Goal: Information Seeking & Learning: Understand process/instructions

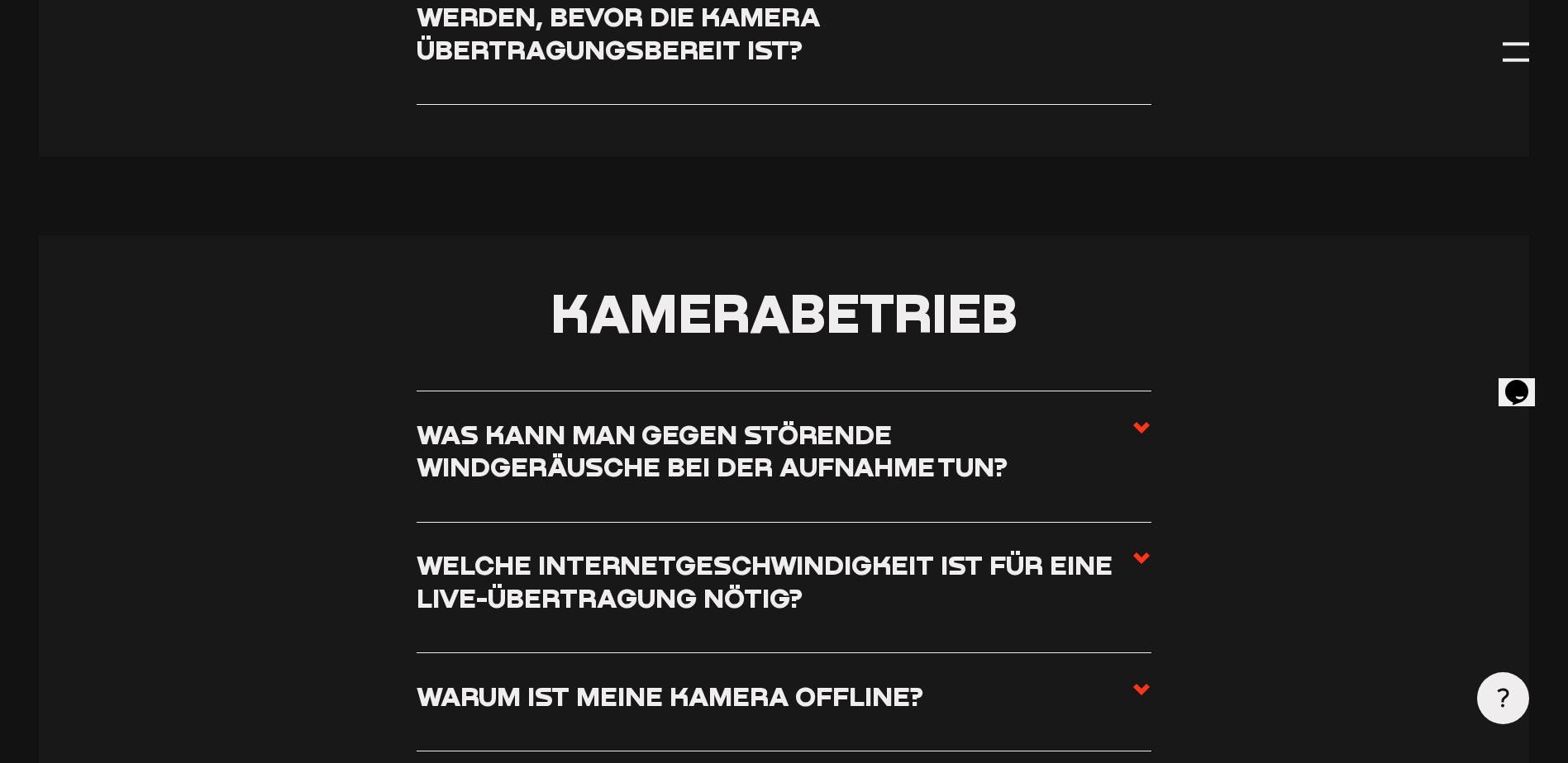
scroll to position [1652, 0]
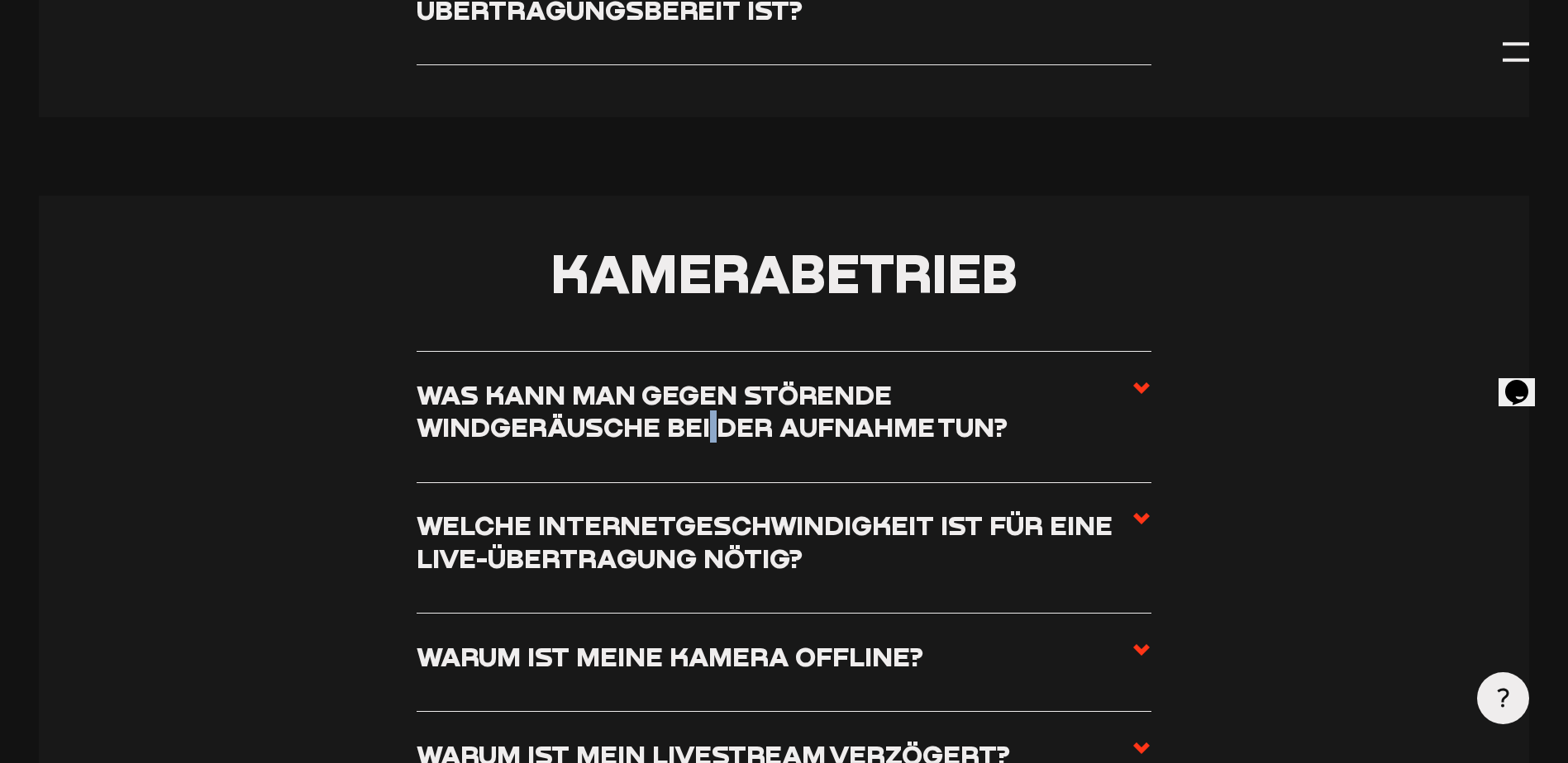
click at [713, 430] on h3 "Was kann man gegen störende Windgeräusche bei der Aufnahme tun?" at bounding box center [773, 411] width 715 height 65
click at [1058, 392] on h3 "Was kann man gegen störende Windgeräusche bei der Aufnahme tun?" at bounding box center [773, 411] width 715 height 65
click at [0, 0] on input "Was kann man gegen störende Windgeräusche bei der Aufnahme tun?" at bounding box center [0, 0] width 0 height 0
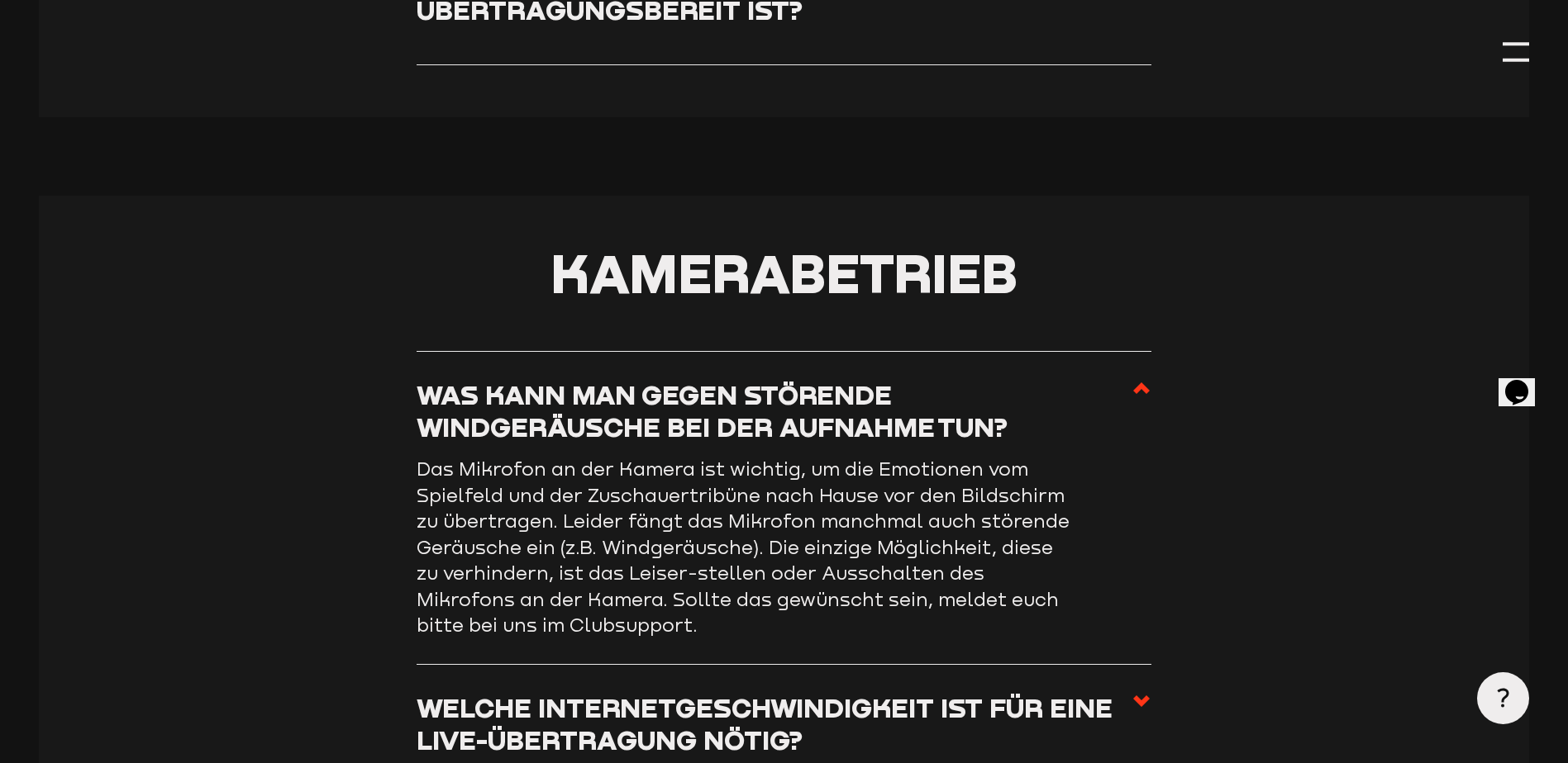
click at [1015, 380] on li "Was kann man gegen störende Windgeräusche bei der Aufnahme tun? Das Mikrofon an…" at bounding box center [783, 508] width 735 height 314
click at [1143, 405] on span at bounding box center [1141, 417] width 20 height 78
click at [0, 0] on input "Was kann man gegen störende Windgeräusche bei der Aufnahme tun?" at bounding box center [0, 0] width 0 height 0
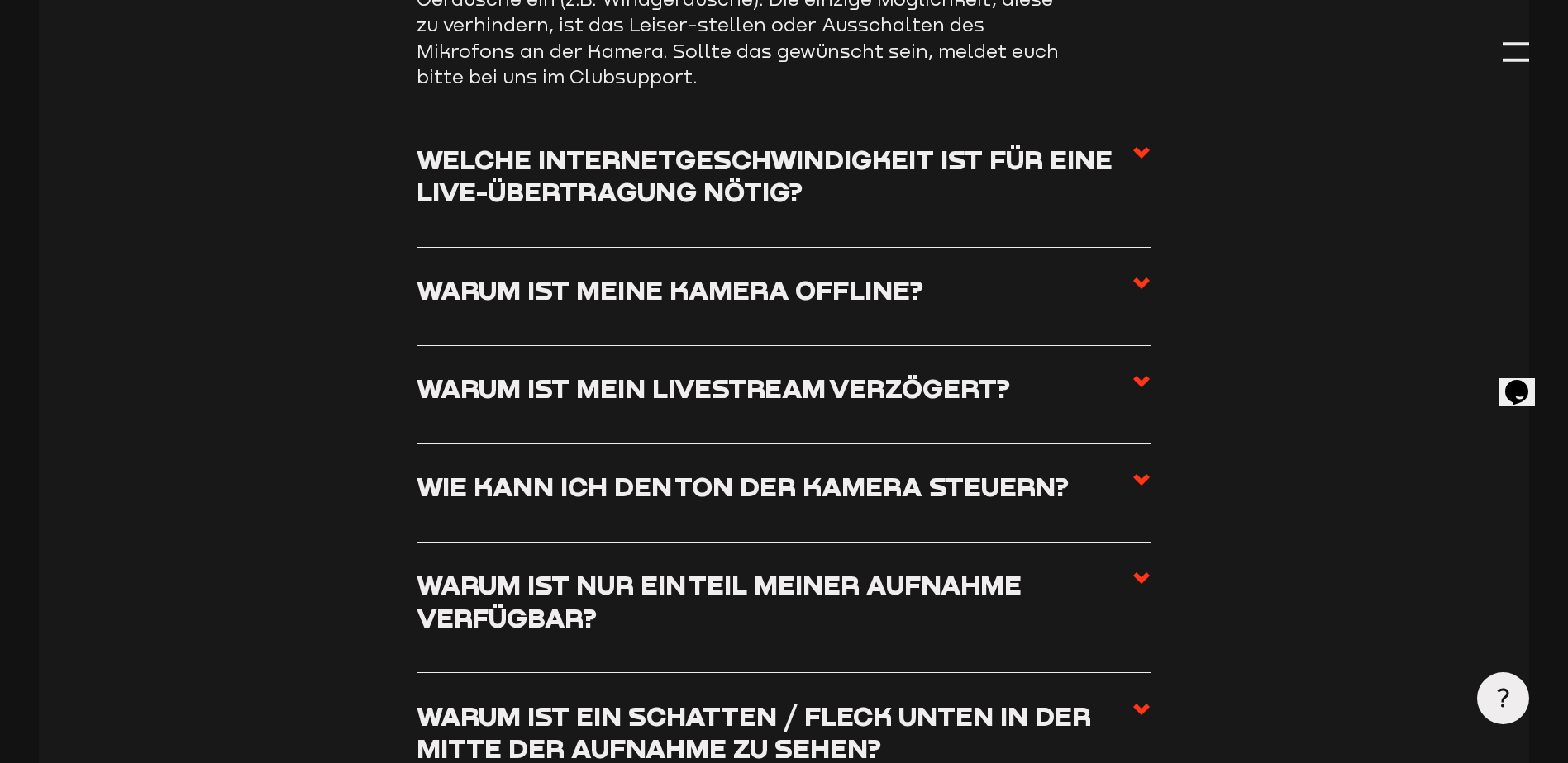
scroll to position [2231, 0]
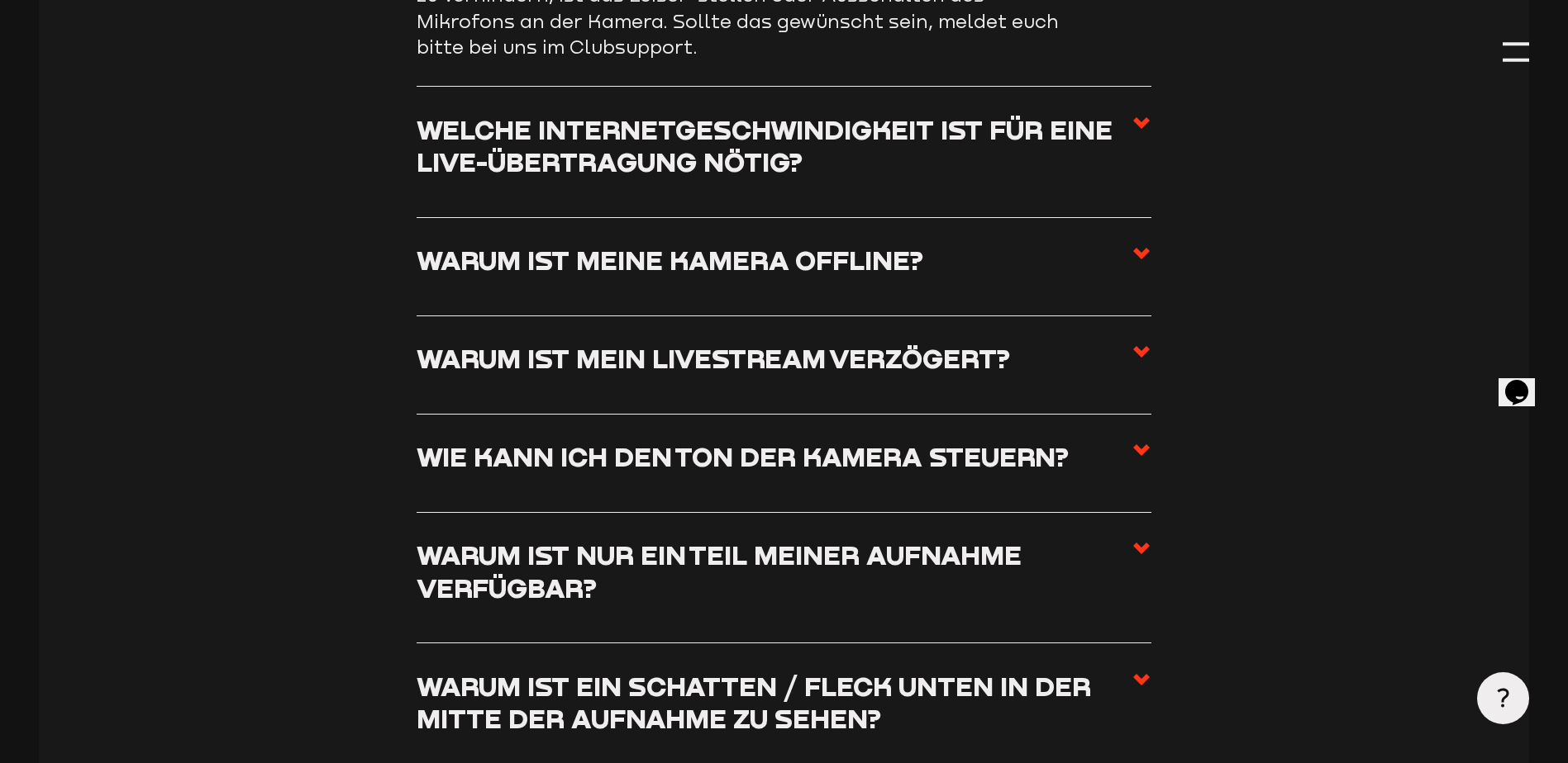
click at [1184, 431] on section "Kamerabetrieb Was kann man gegen störende Windgeräusche bei der Aufnahme tun? W…" at bounding box center [783, 402] width 1490 height 1570
click at [1146, 455] on use at bounding box center [1141, 450] width 16 height 12
click at [0, 0] on input "Wie kann ich den Ton der Kamera steuern?" at bounding box center [0, 0] width 0 height 0
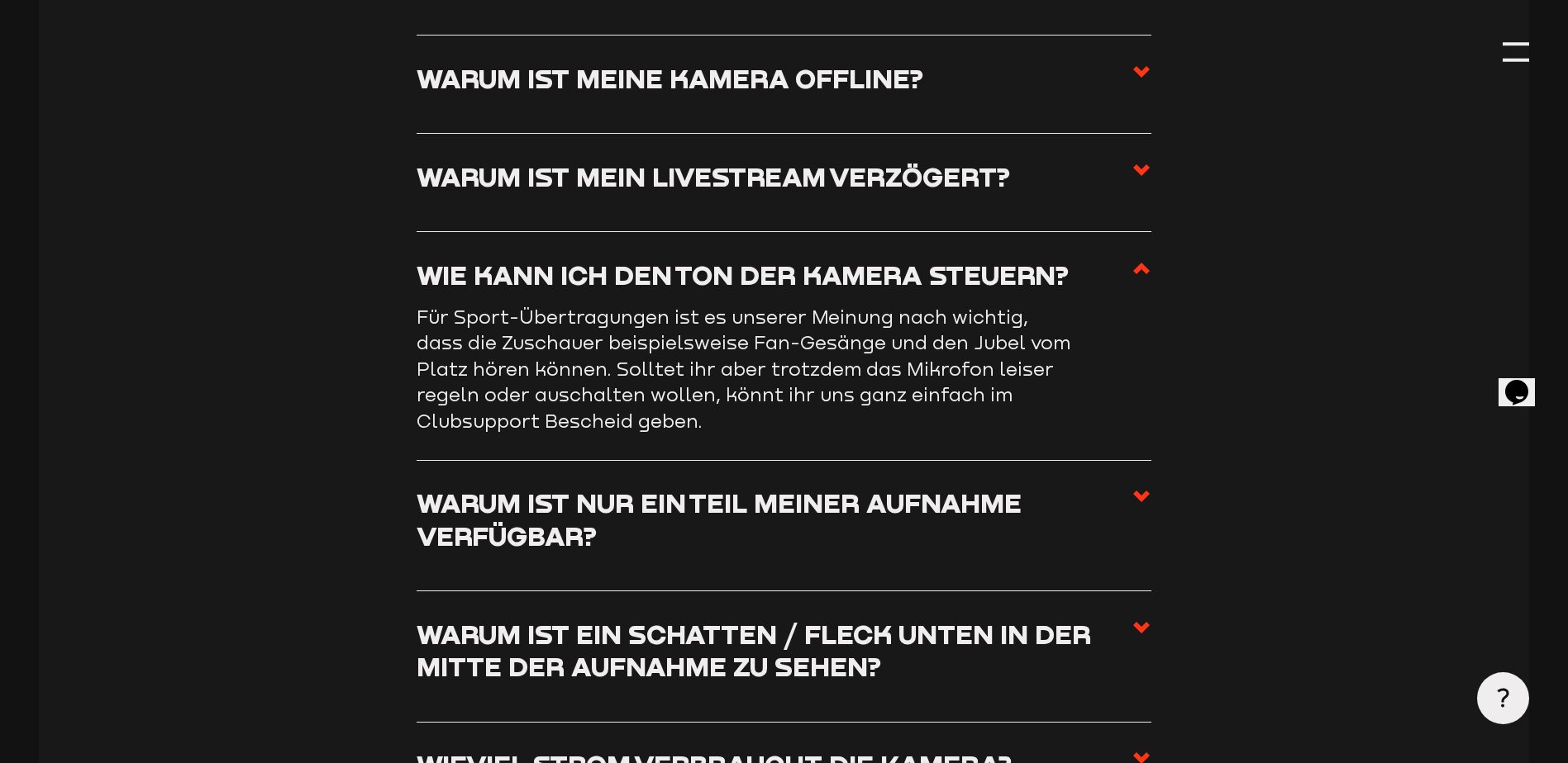
click at [1154, 269] on section "Kamerabetrieb Was kann man gegen störende Windgeräusche bei der Aufnahme tun? W…" at bounding box center [783, 376] width 1490 height 1517
click at [1154, 273] on section "Kamerabetrieb Was kann man gegen störende Windgeräusche bei der Aufnahme tun? W…" at bounding box center [783, 376] width 1490 height 1517
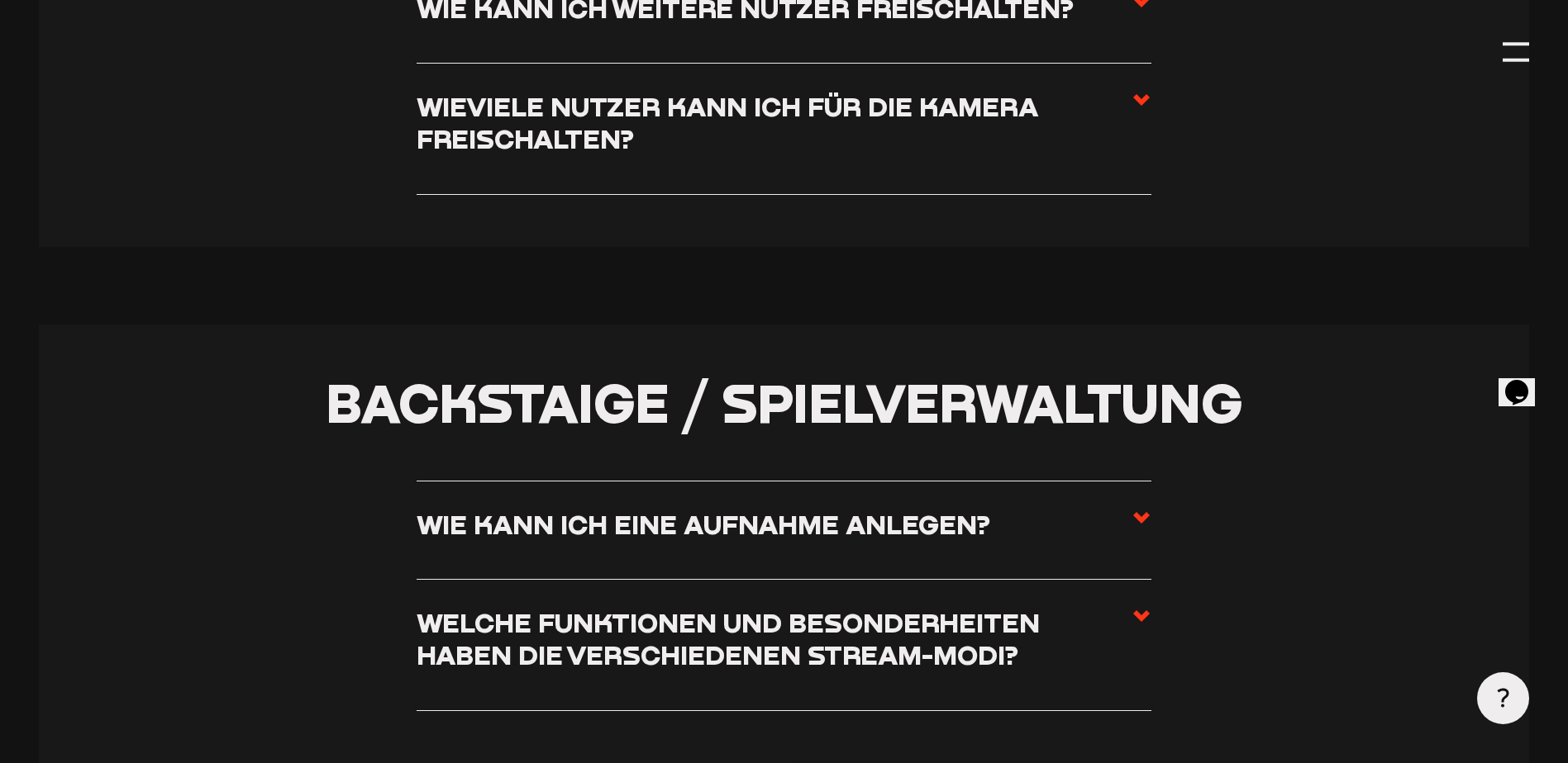
scroll to position [4048, 0]
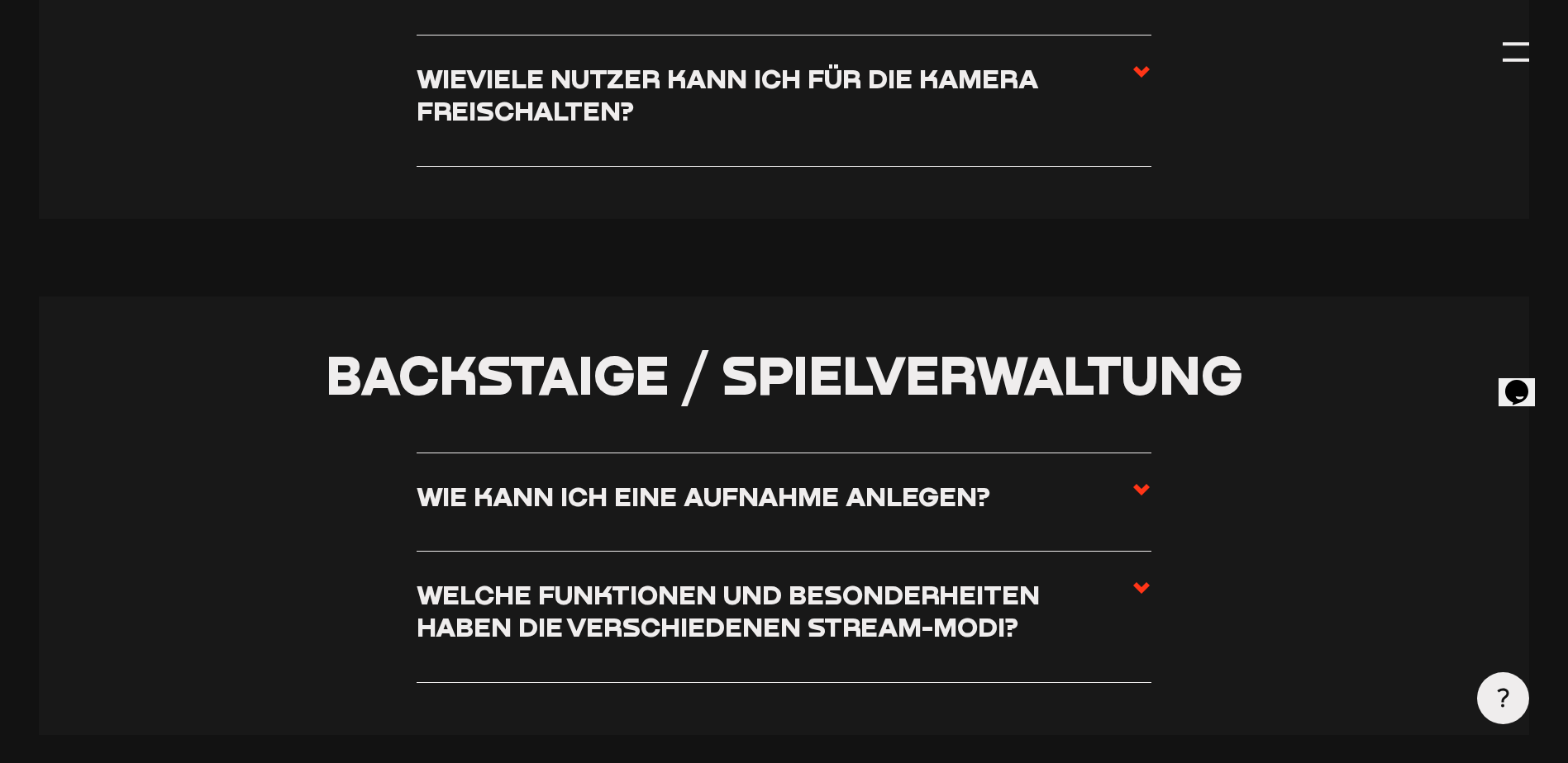
click at [918, 512] on h3 "Wie kann ich eine Aufnahme anlegen?" at bounding box center [702, 496] width 573 height 32
click at [0, 0] on input "Wie kann ich eine Aufnahme anlegen?" at bounding box center [0, 0] width 0 height 0
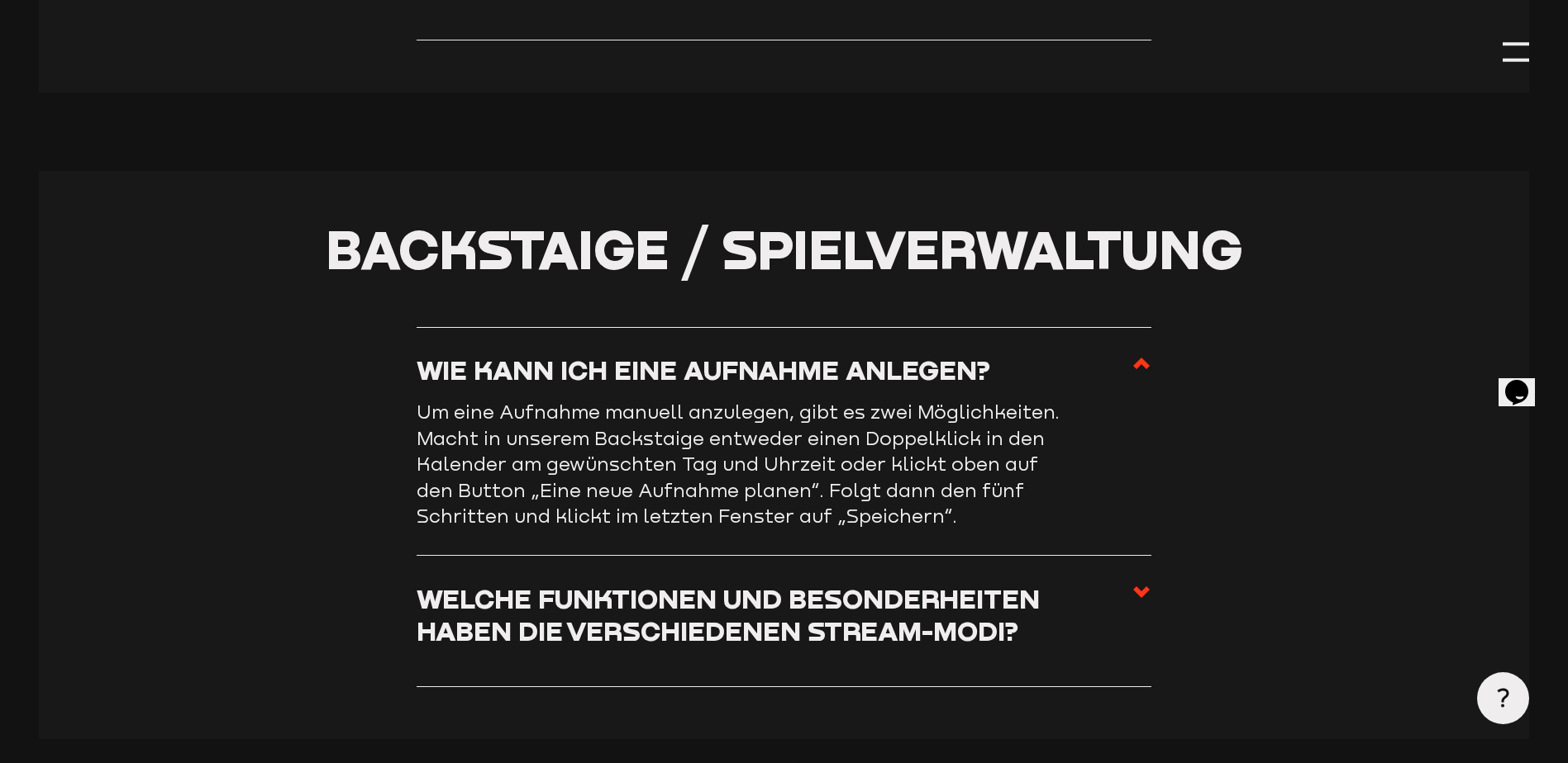
scroll to position [4082, 0]
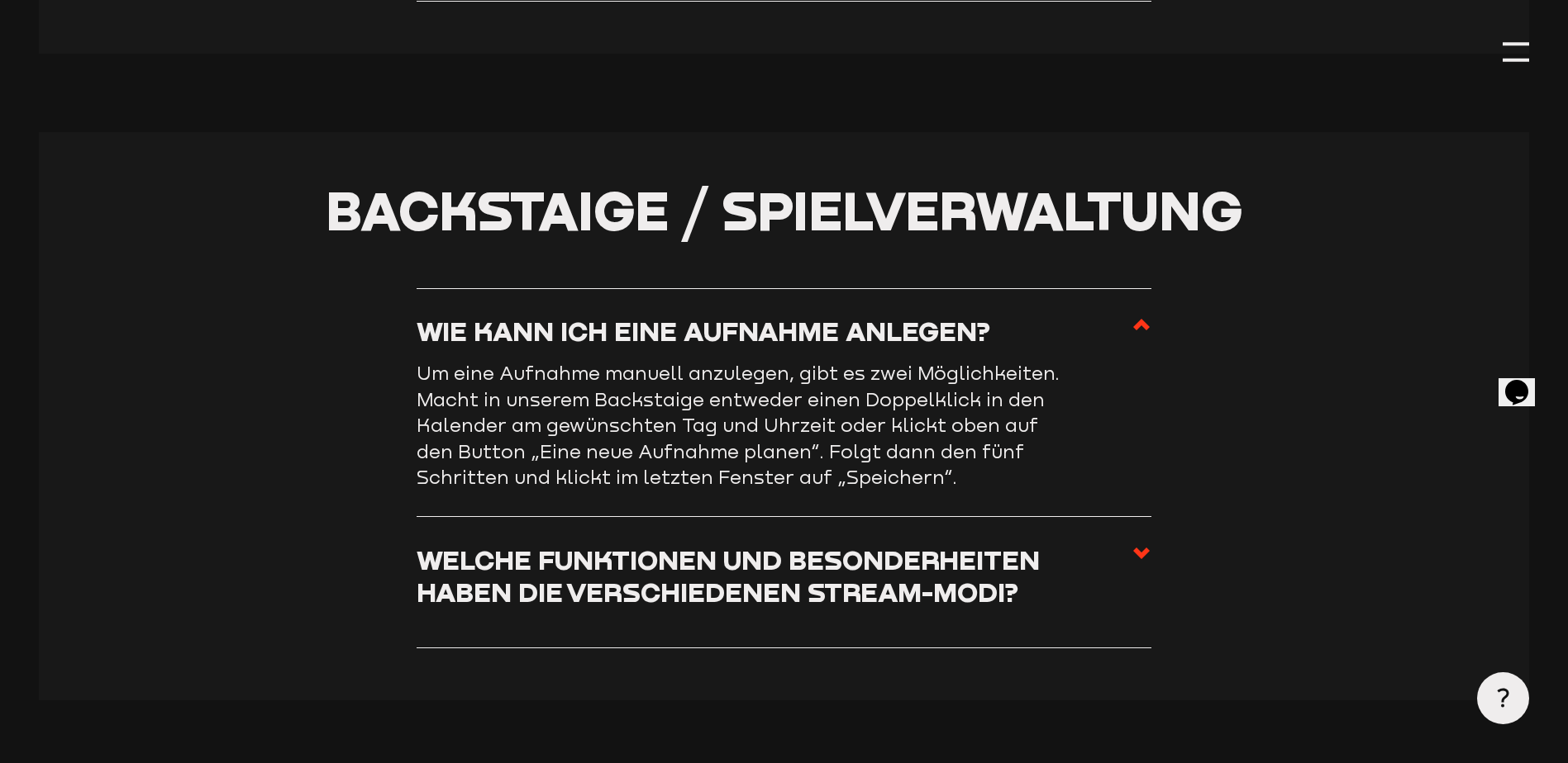
click at [693, 586] on h3 "Welche Funktionen und Besonderheiten haben die verschiedenen Stream-Modi?" at bounding box center [773, 576] width 715 height 65
click at [0, 0] on input "Welche Funktionen und Besonderheiten haben die verschiedenen Stream-Modi?" at bounding box center [0, 0] width 0 height 0
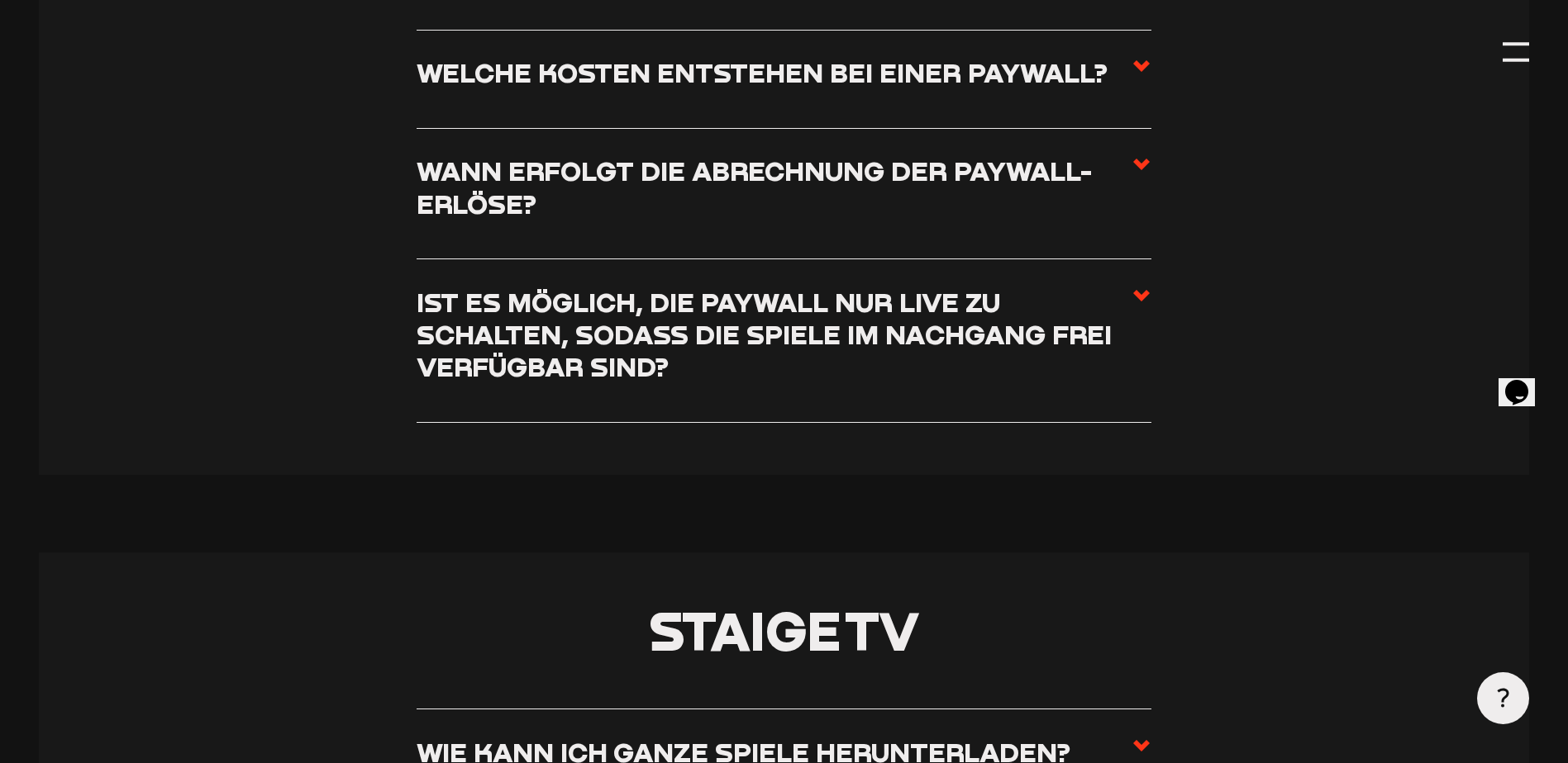
scroll to position [6974, 0]
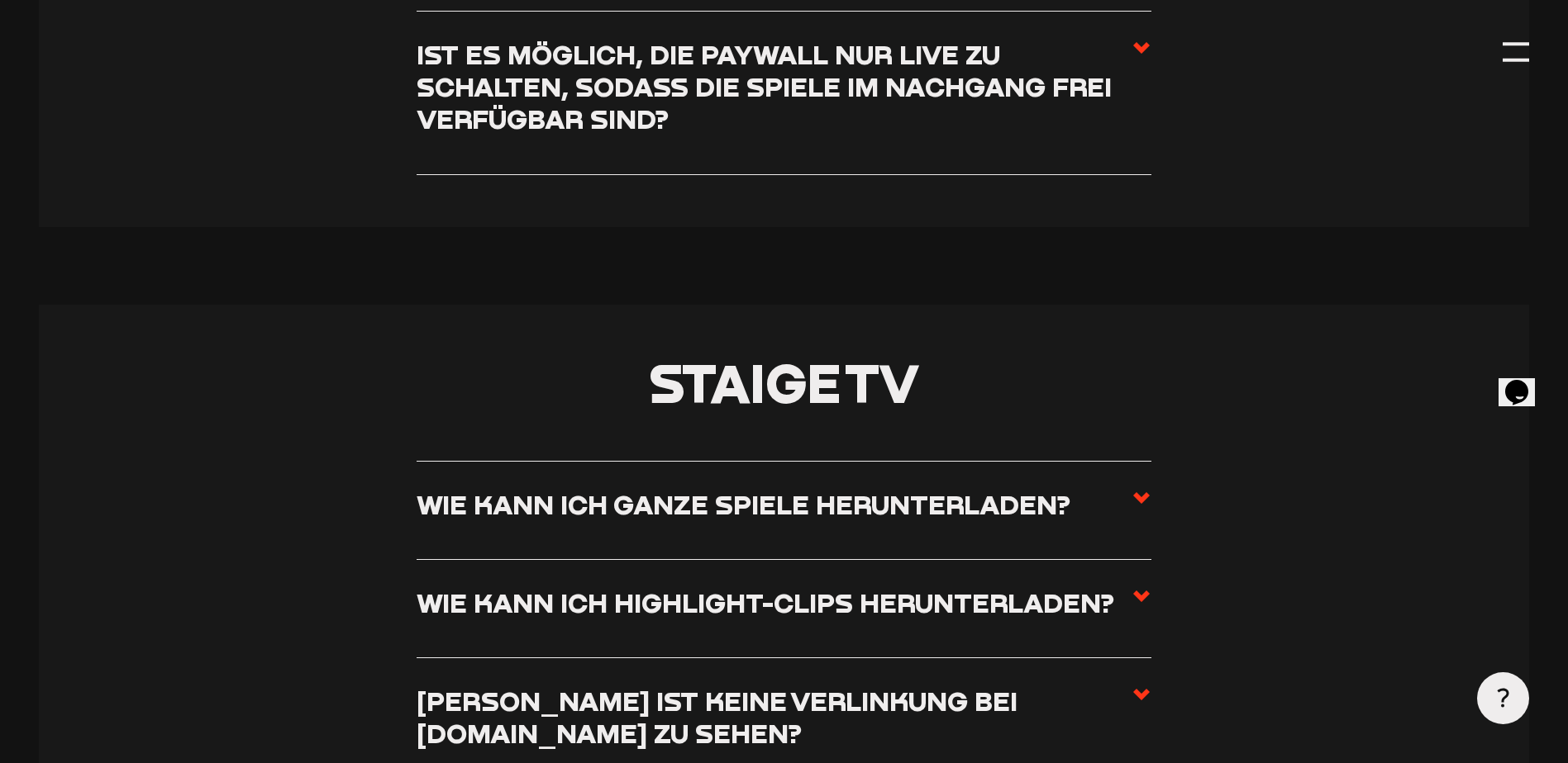
click at [676, 515] on h3 "Wie kann ich ganze Spiele herunterladen?" at bounding box center [743, 505] width 654 height 32
click at [0, 0] on input "Wie kann ich ganze Spiele herunterladen?" at bounding box center [0, 0] width 0 height 0
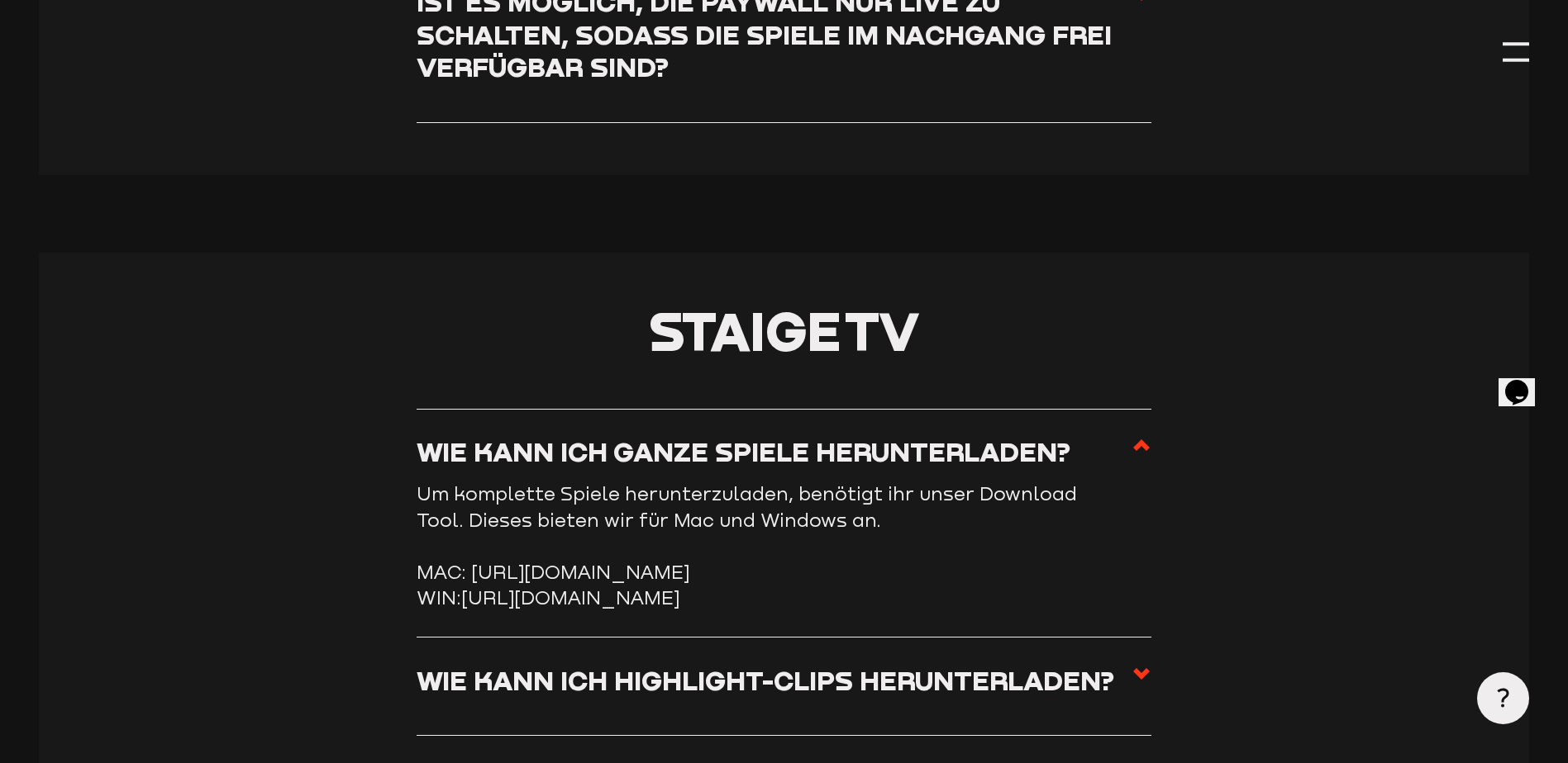
scroll to position [6873, 0]
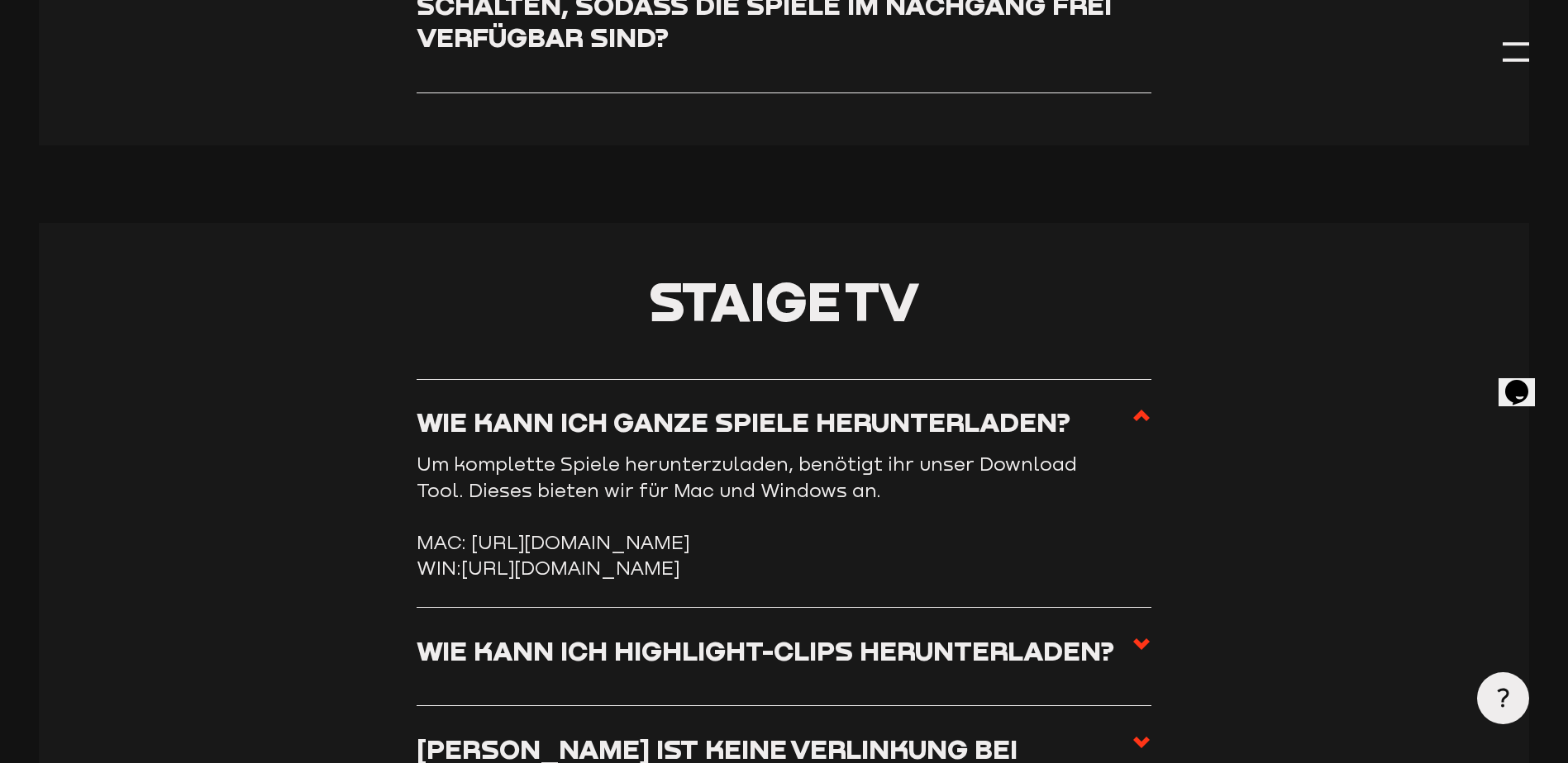
drag, startPoint x: 614, startPoint y: 646, endPoint x: 467, endPoint y: 611, distance: 151.1
click at [467, 581] on li "WIN: [URL][DOMAIN_NAME]" at bounding box center [783, 568] width 735 height 26
copy link "[URL][DOMAIN_NAME]"
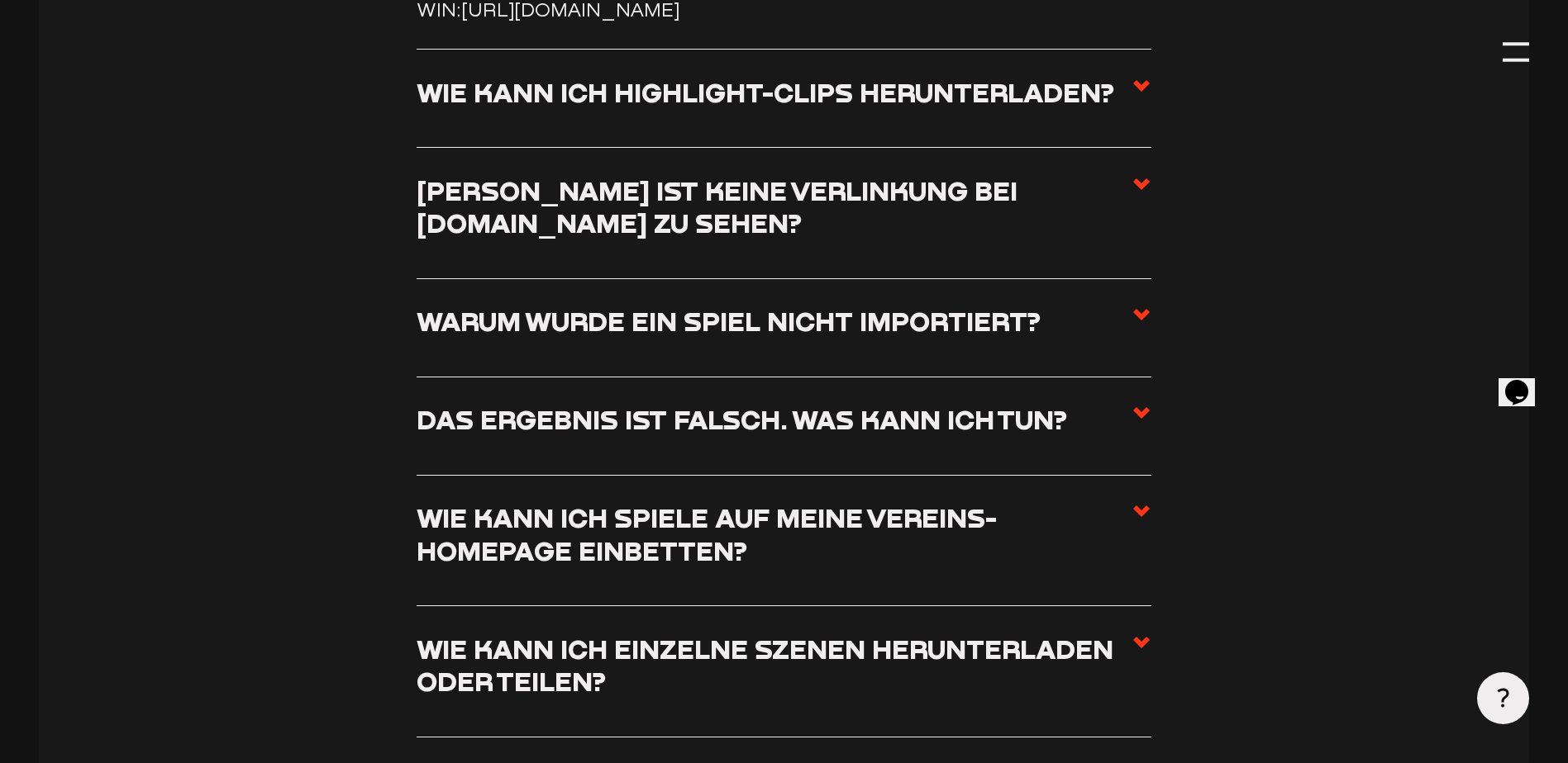
scroll to position [7534, 0]
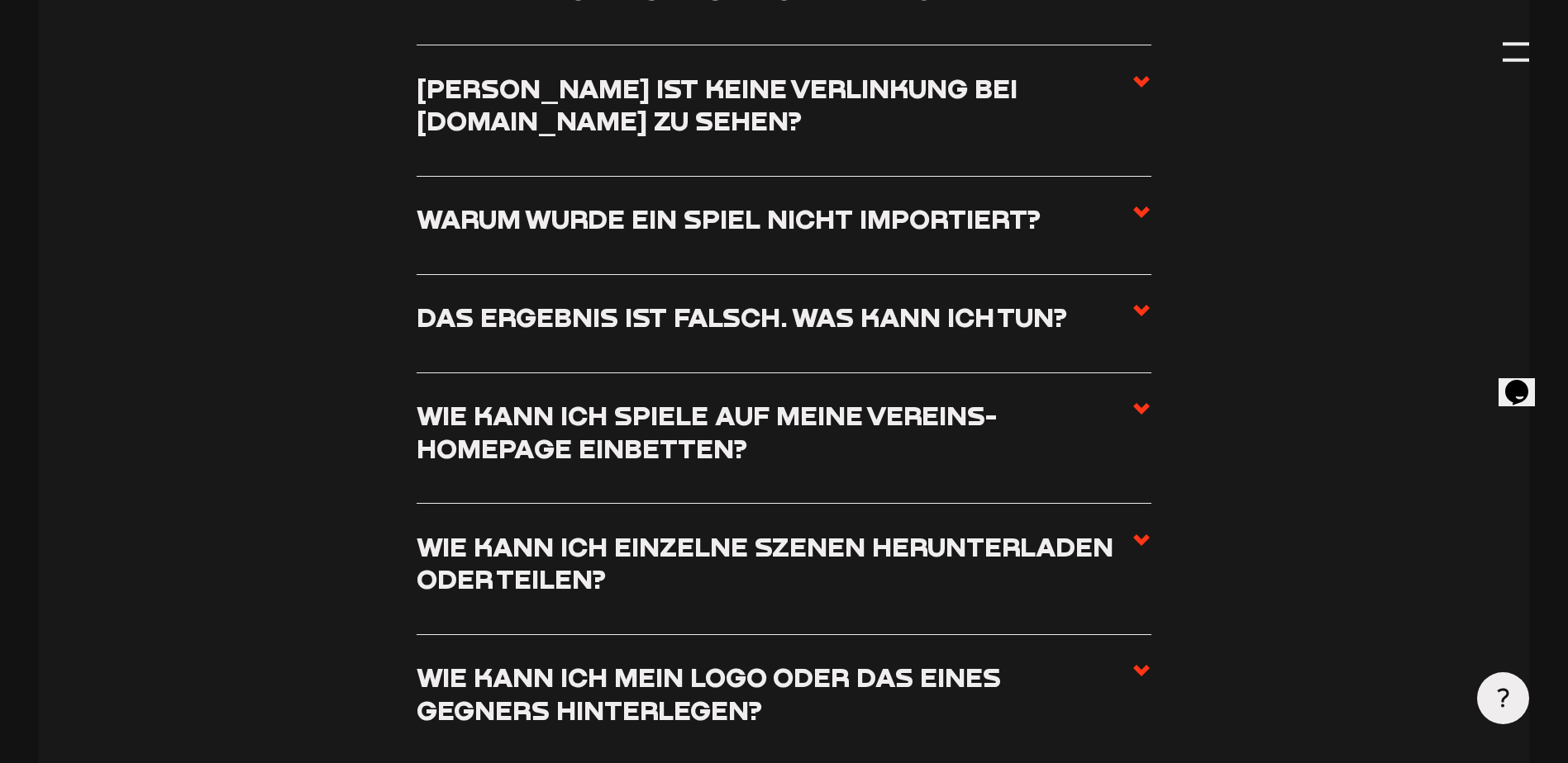
click at [748, 464] on h3 "Wie kann ich Spiele auf meine Vereins-Homepage einbetten?" at bounding box center [773, 431] width 715 height 65
click at [0, 0] on input "Wie kann ich Spiele auf meine Vereins-Homepage einbetten?" at bounding box center [0, 0] width 0 height 0
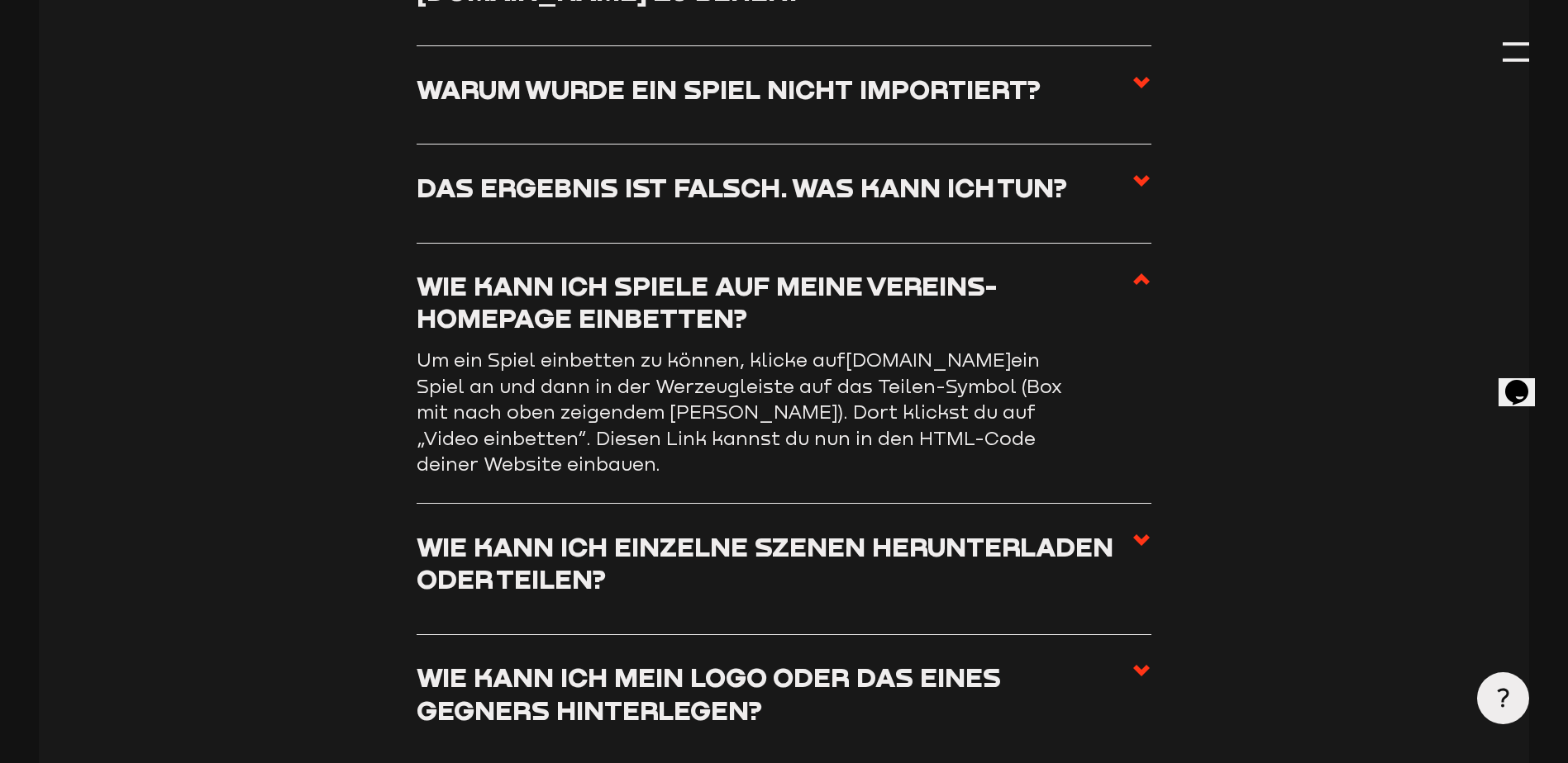
click at [667, 290] on h3 "Wie kann ich Spiele auf meine Vereins-Homepage einbetten?" at bounding box center [773, 301] width 715 height 65
click at [0, 0] on input "Wie kann ich Spiele auf meine Vereins-Homepage einbetten?" at bounding box center [0, 0] width 0 height 0
click at [662, 565] on h3 "Wie kann ich einzelne Szenen herunterladen oder teilen?" at bounding box center [773, 562] width 715 height 65
click at [0, 0] on input "Wie kann ich einzelne Szenen herunterladen oder teilen?" at bounding box center [0, 0] width 0 height 0
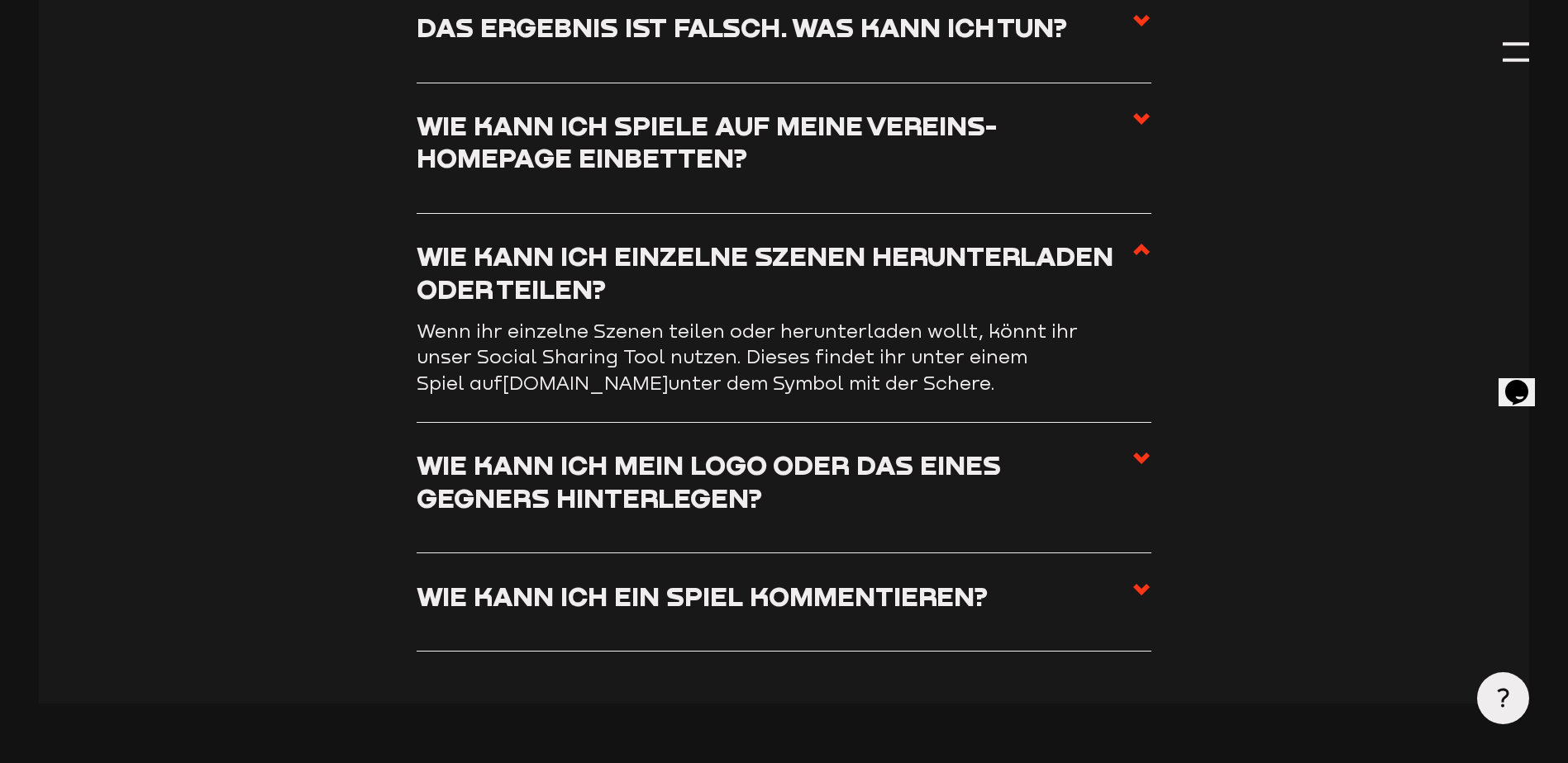
scroll to position [7782, 0]
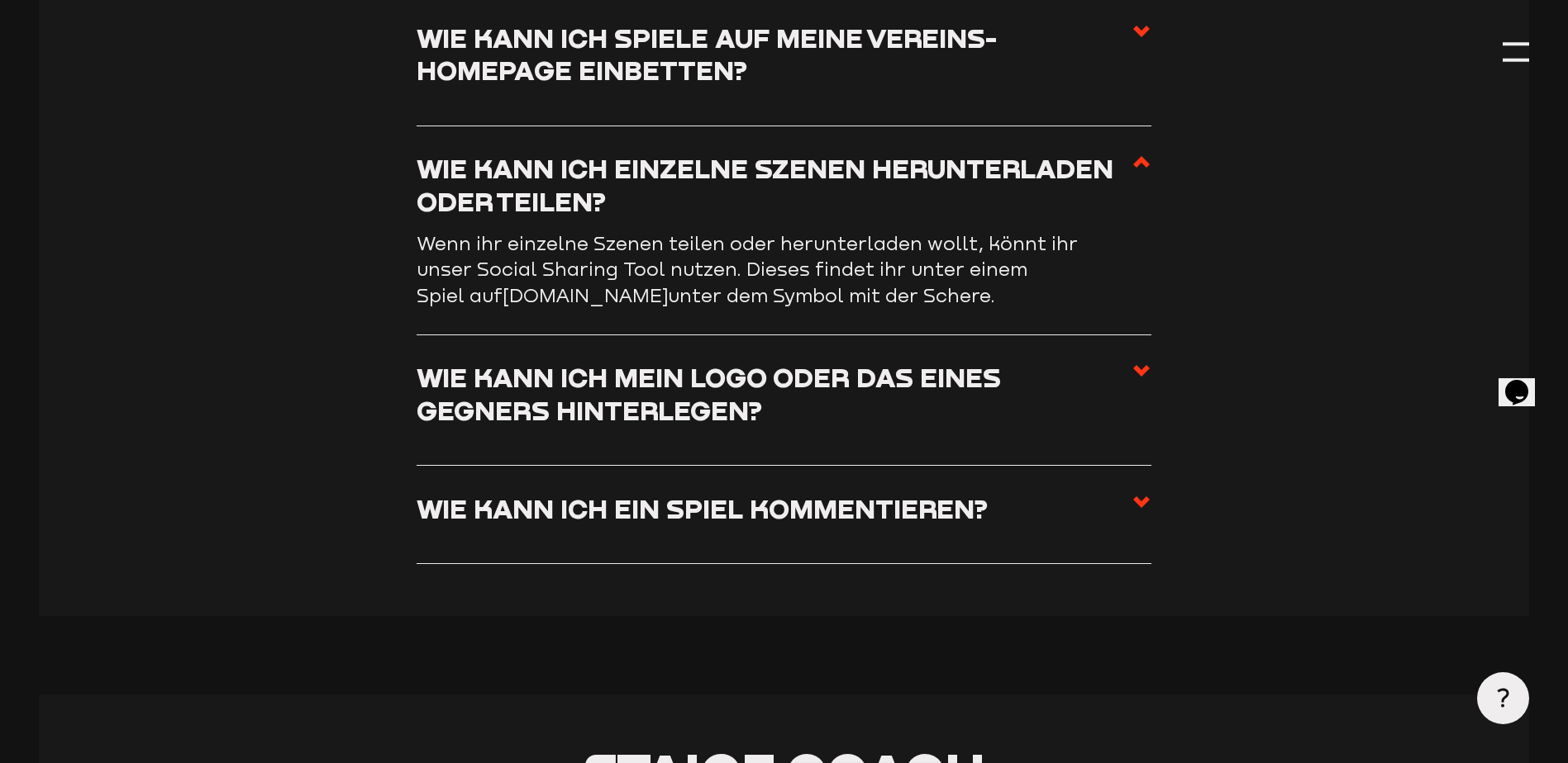
click at [665, 538] on label "Wie kann ich ein Spiel kommentieren?" at bounding box center [783, 515] width 735 height 46
click at [0, 0] on input "Wie kann ich ein Spiel kommentieren?" at bounding box center [0, 0] width 0 height 0
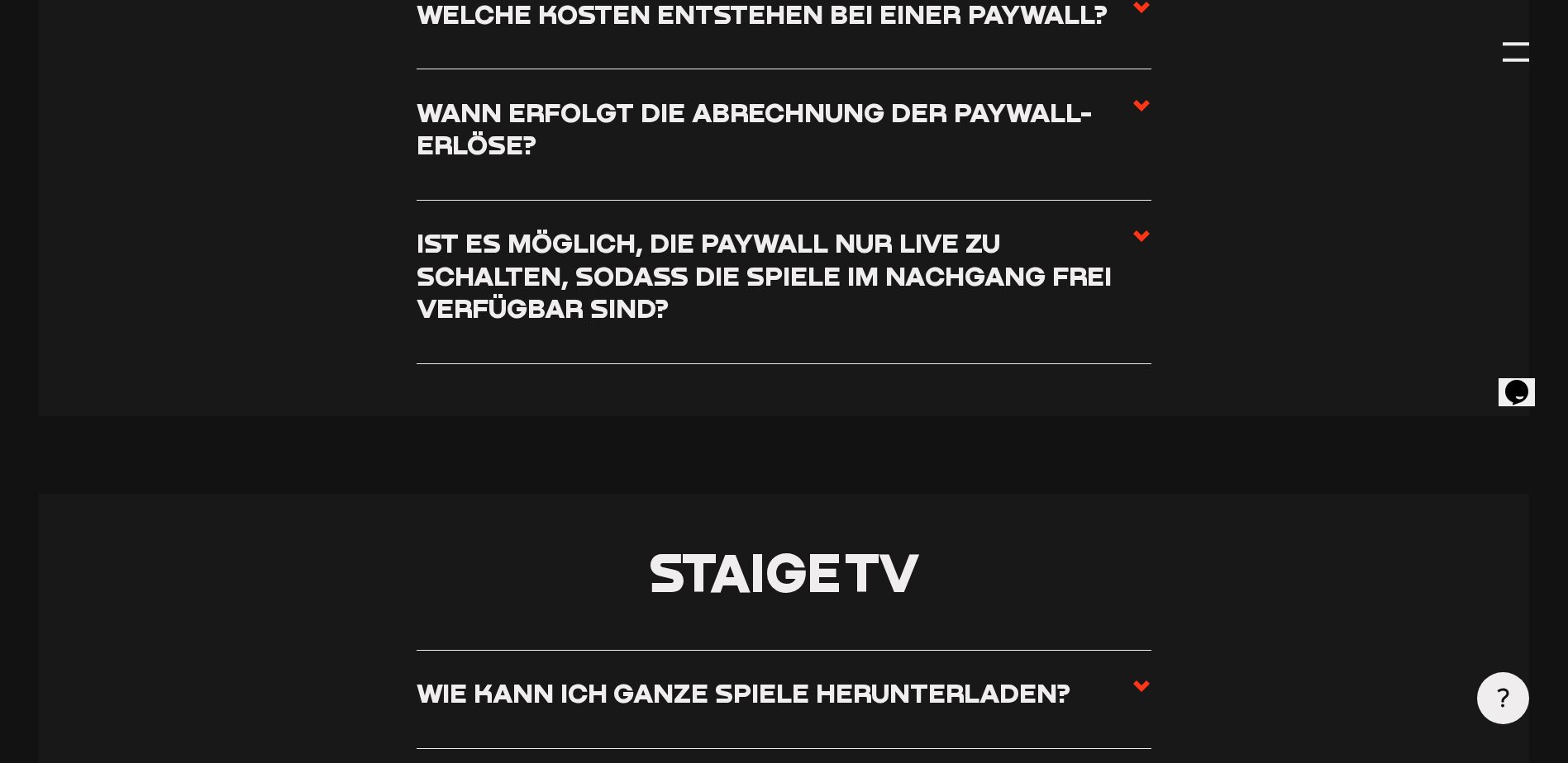
scroll to position [6791, 0]
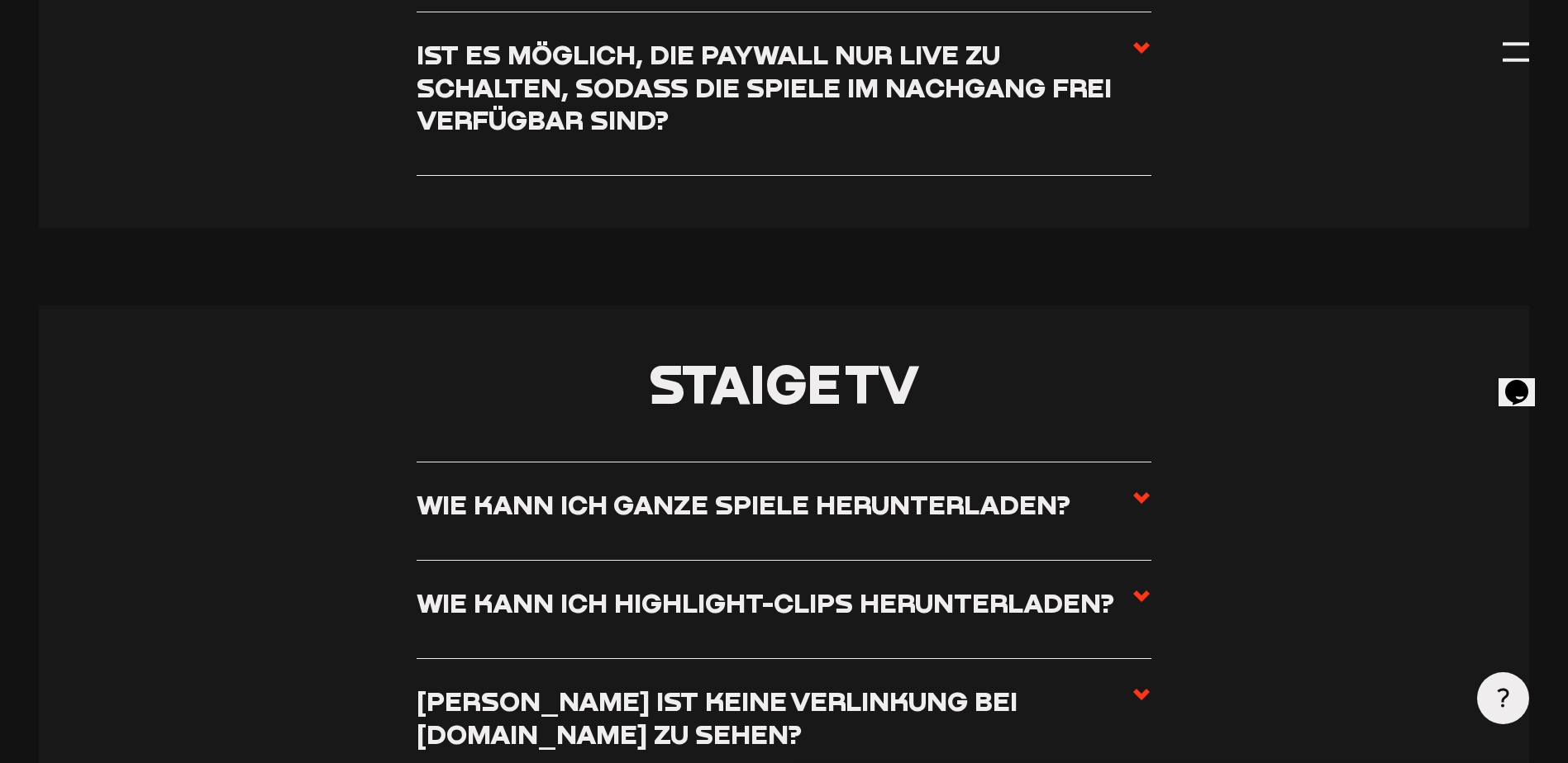
click at [771, 499] on li "Wie kann ich ganze Spiele herunterladen? Um komplette Spiele herunterzuladen, b…" at bounding box center [783, 511] width 735 height 100
click at [762, 520] on h3 "Wie kann ich ganze Spiele herunterladen?" at bounding box center [743, 505] width 654 height 32
click at [0, 0] on input "Wie kann ich ganze Spiele herunterladen?" at bounding box center [0, 0] width 0 height 0
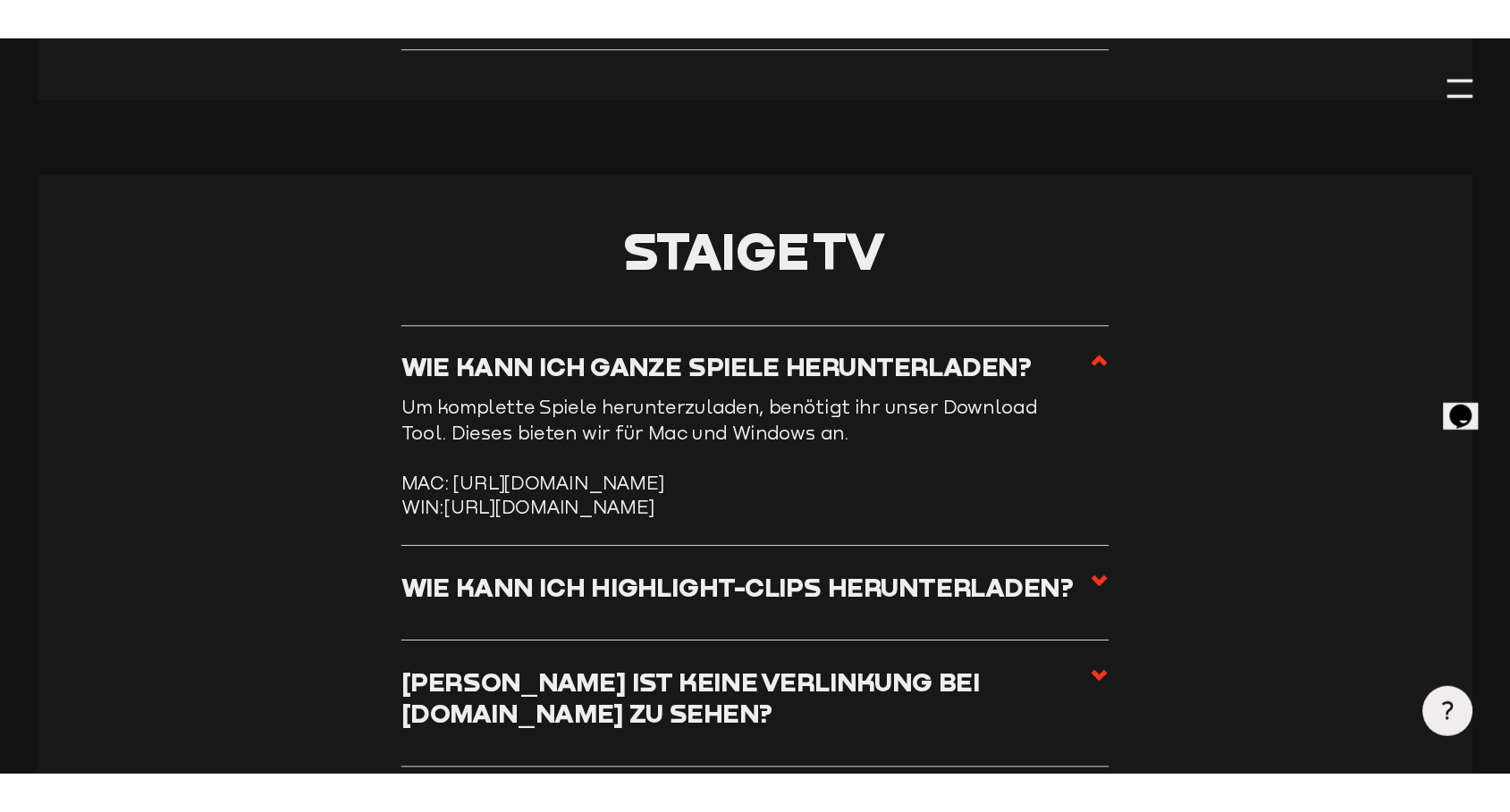
scroll to position [7526, 0]
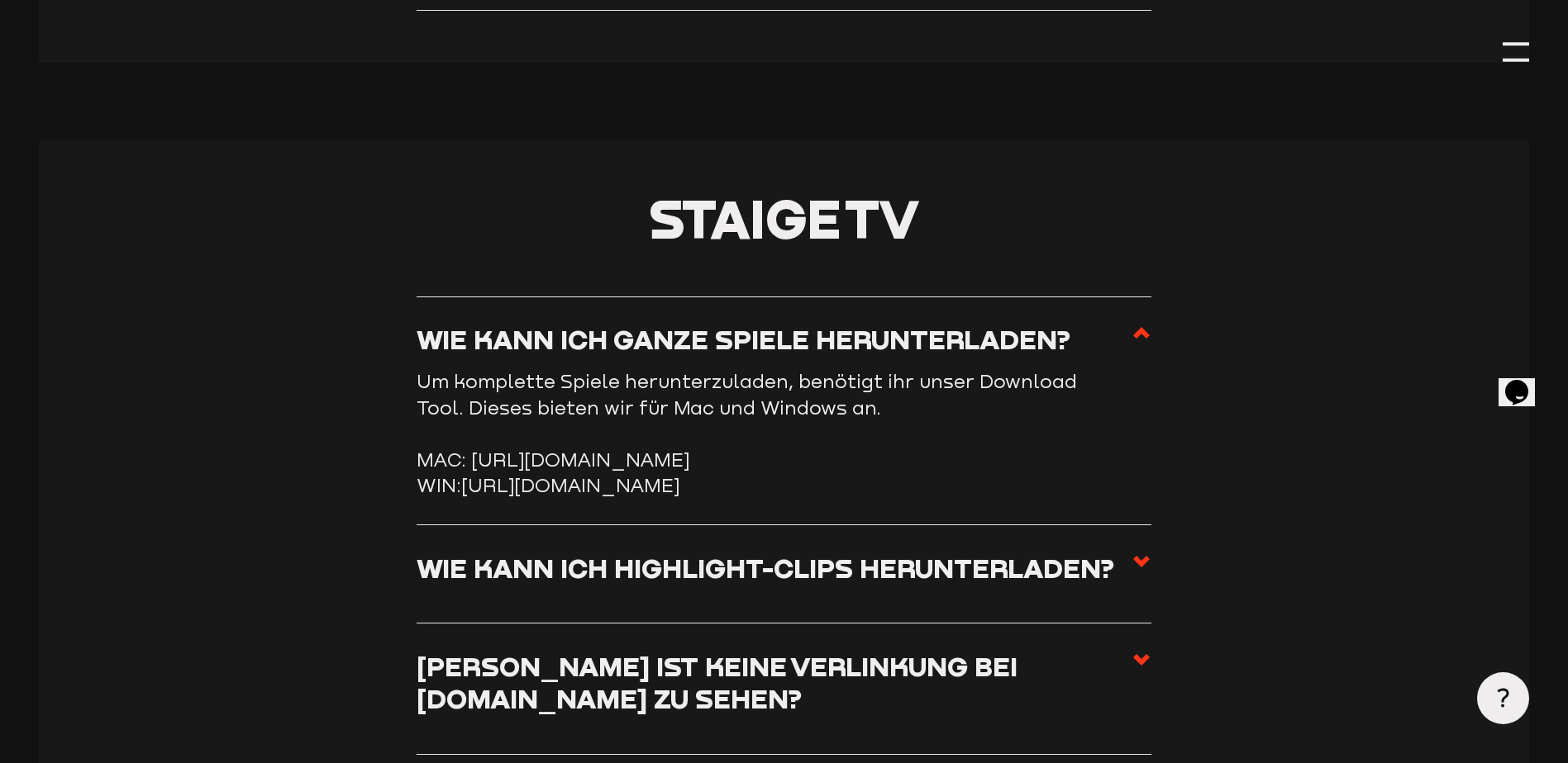
click at [731, 473] on li "MAC: [URL][DOMAIN_NAME]" at bounding box center [783, 459] width 735 height 26
drag, startPoint x: 919, startPoint y: 481, endPoint x: 600, endPoint y: 477, distance: 319.0
click at [600, 473] on li "MAC: [URL][DOMAIN_NAME]" at bounding box center [783, 459] width 735 height 26
drag, startPoint x: 600, startPoint y: 477, endPoint x: 986, endPoint y: 475, distance: 386.0
click at [986, 473] on li "MAC: [URL][DOMAIN_NAME]" at bounding box center [783, 459] width 735 height 26
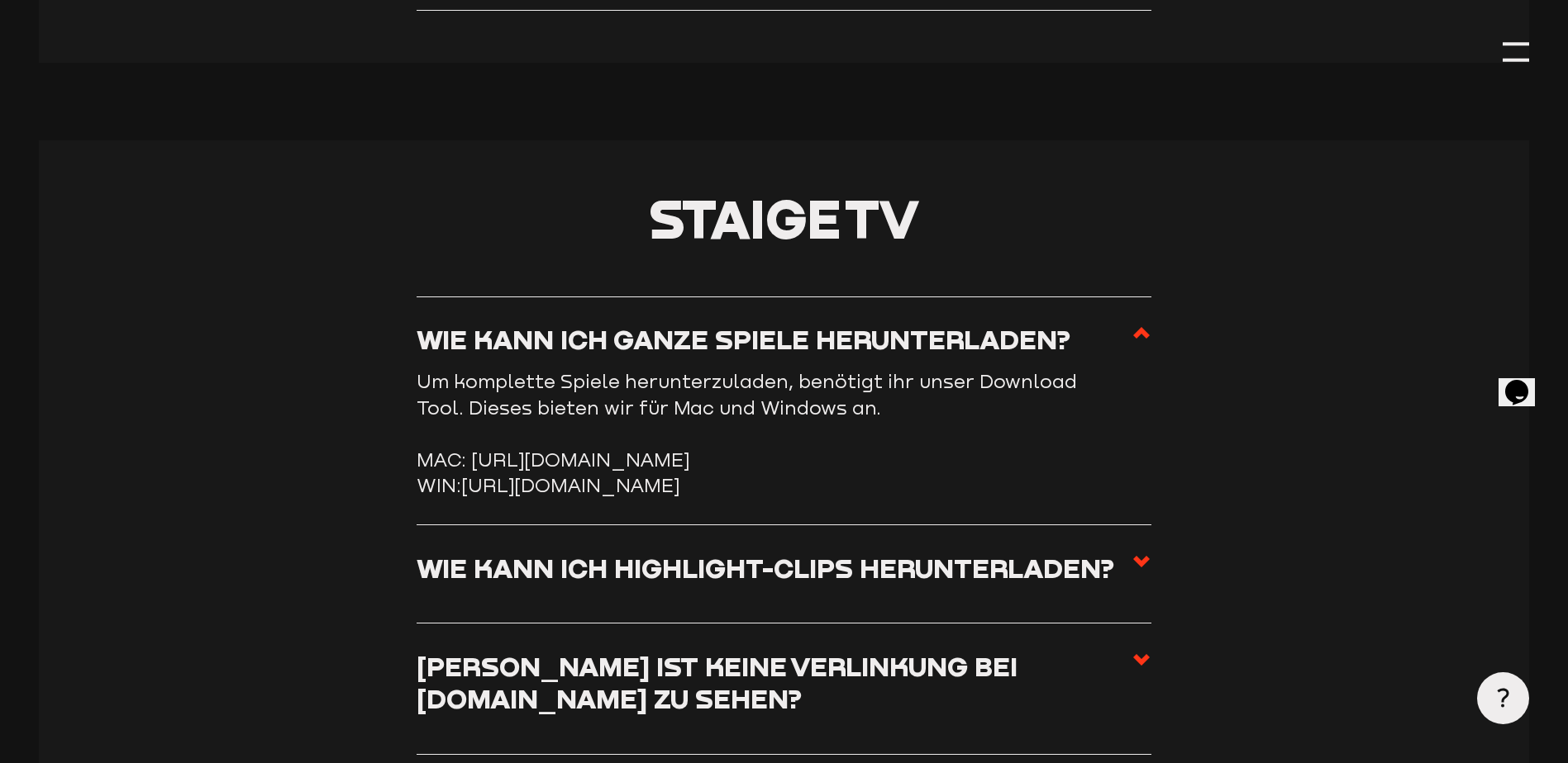
drag, startPoint x: 1019, startPoint y: 485, endPoint x: 998, endPoint y: 493, distance: 22.5
click at [998, 473] on li "MAC: [URL][DOMAIN_NAME]" at bounding box center [783, 459] width 735 height 26
drag, startPoint x: 998, startPoint y: 493, endPoint x: 914, endPoint y: 477, distance: 85.5
click at [914, 473] on li "MAC: [URL][DOMAIN_NAME]" at bounding box center [783, 459] width 735 height 26
drag, startPoint x: 926, startPoint y: 477, endPoint x: 473, endPoint y: 470, distance: 453.1
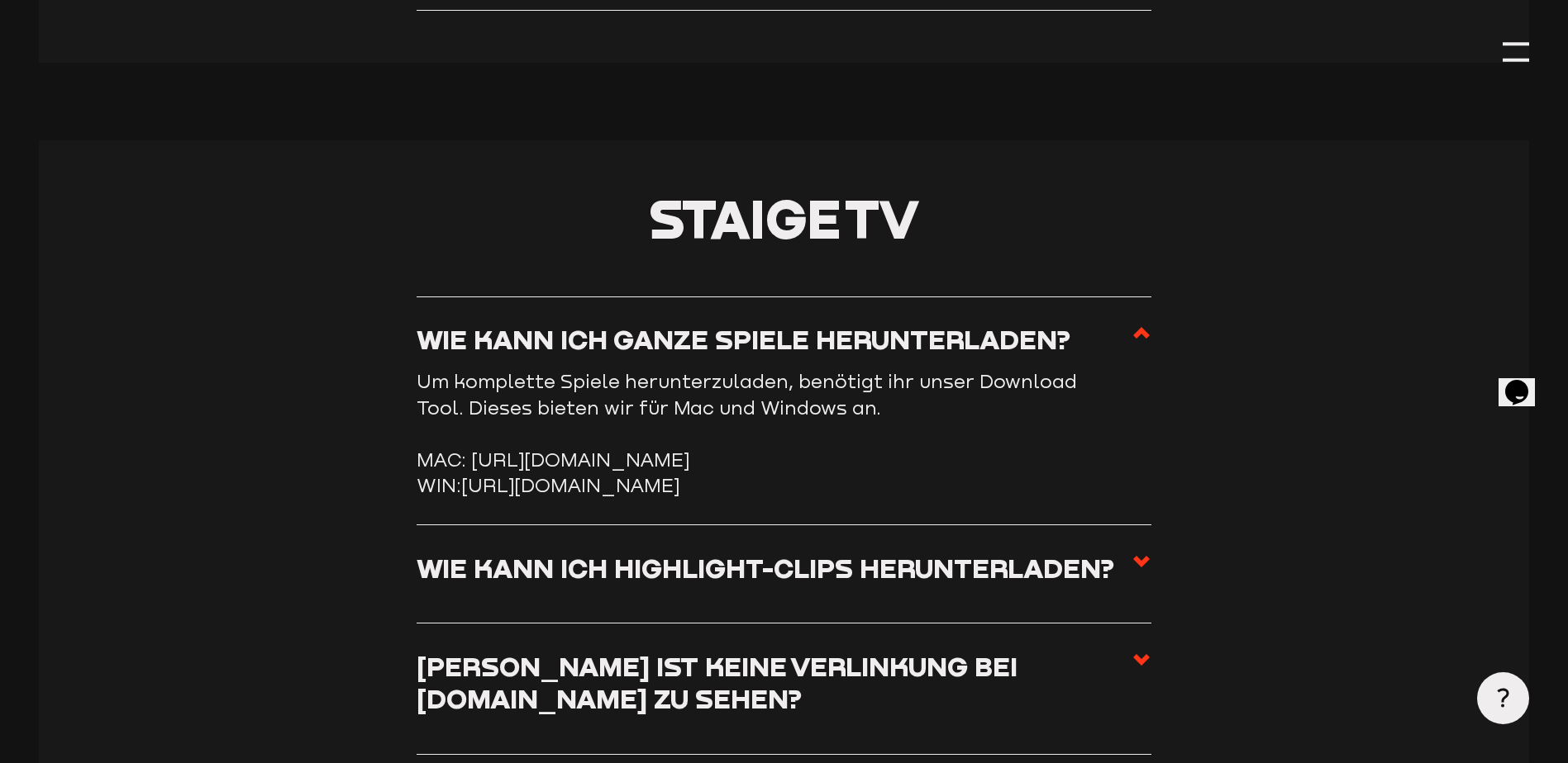
click at [473, 470] on li "MAC: [URL][DOMAIN_NAME]" at bounding box center [783, 459] width 735 height 26
copy li "[URL][DOMAIN_NAME]"
click at [1015, 473] on li "MAC: [URL][DOMAIN_NAME]" at bounding box center [783, 459] width 735 height 26
drag, startPoint x: 1009, startPoint y: 470, endPoint x: 548, endPoint y: 482, distance: 461.2
click at [548, 473] on li "MAC: [URL][DOMAIN_NAME]" at bounding box center [783, 459] width 735 height 26
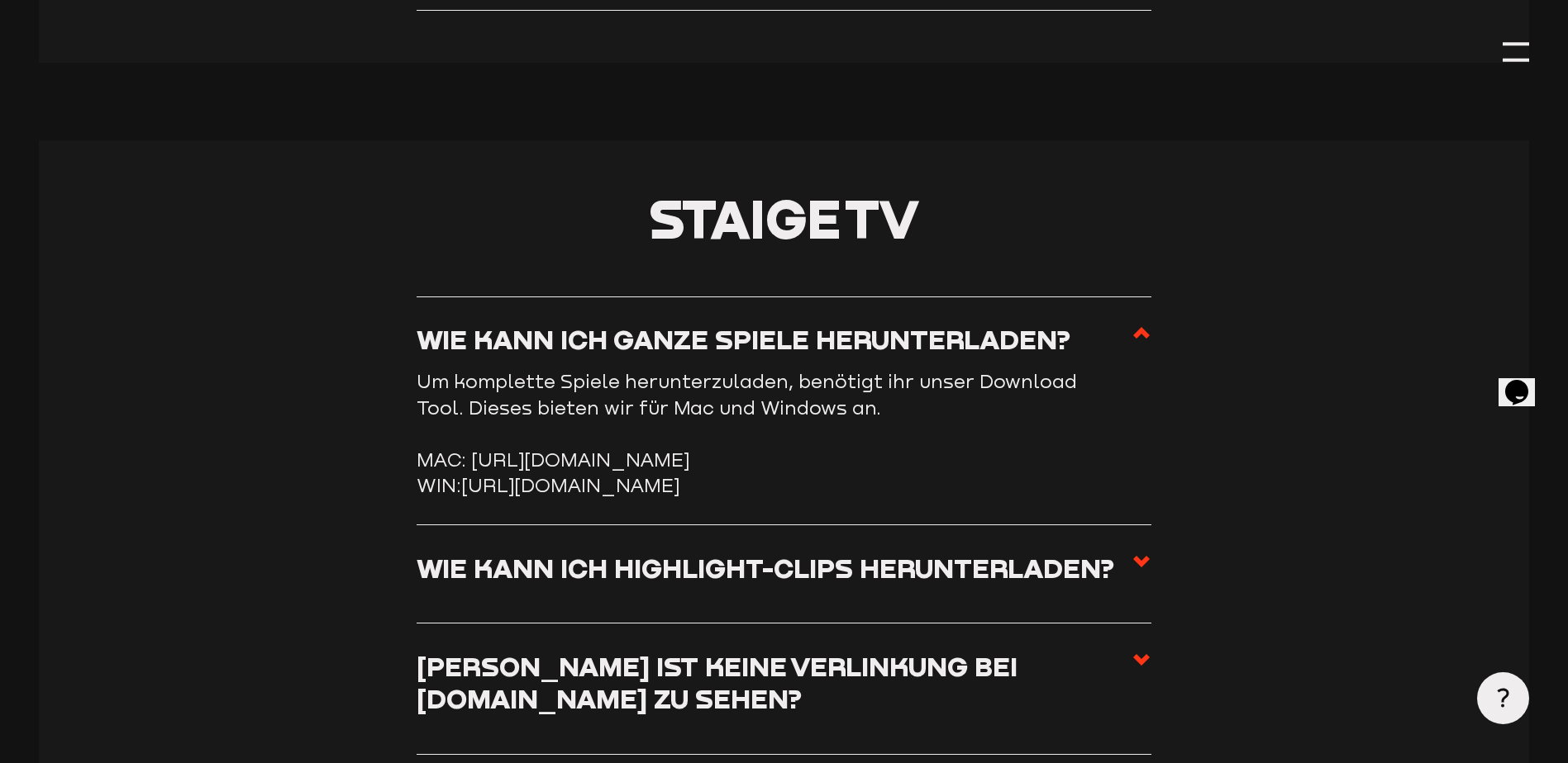
drag, startPoint x: 466, startPoint y: 525, endPoint x: 1008, endPoint y: 520, distance: 542.0
click at [1008, 499] on li "WIN: [URL][DOMAIN_NAME]" at bounding box center [783, 485] width 735 height 26
copy link "[URL][DOMAIN_NAME]"
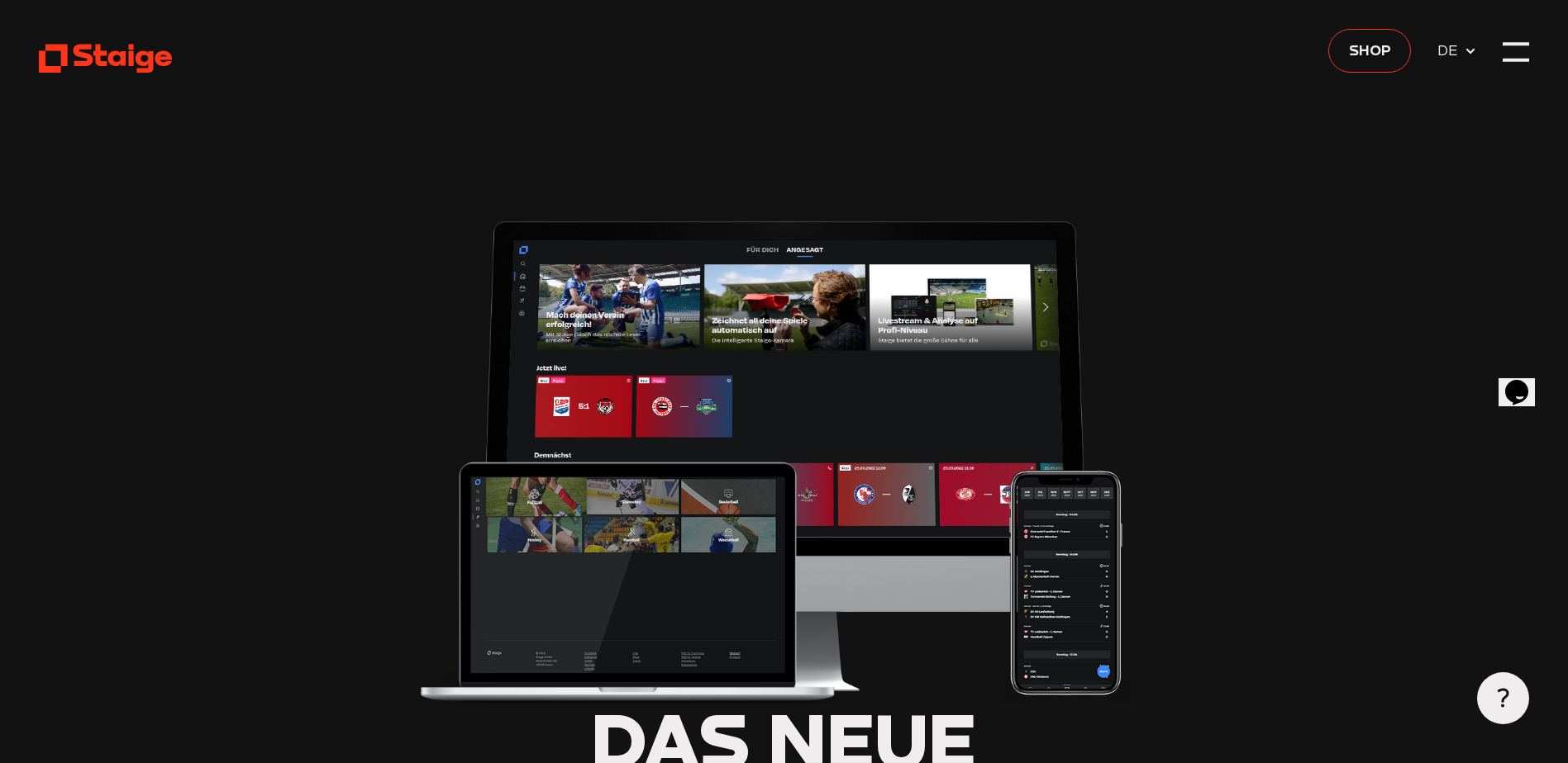
type input "0.8"
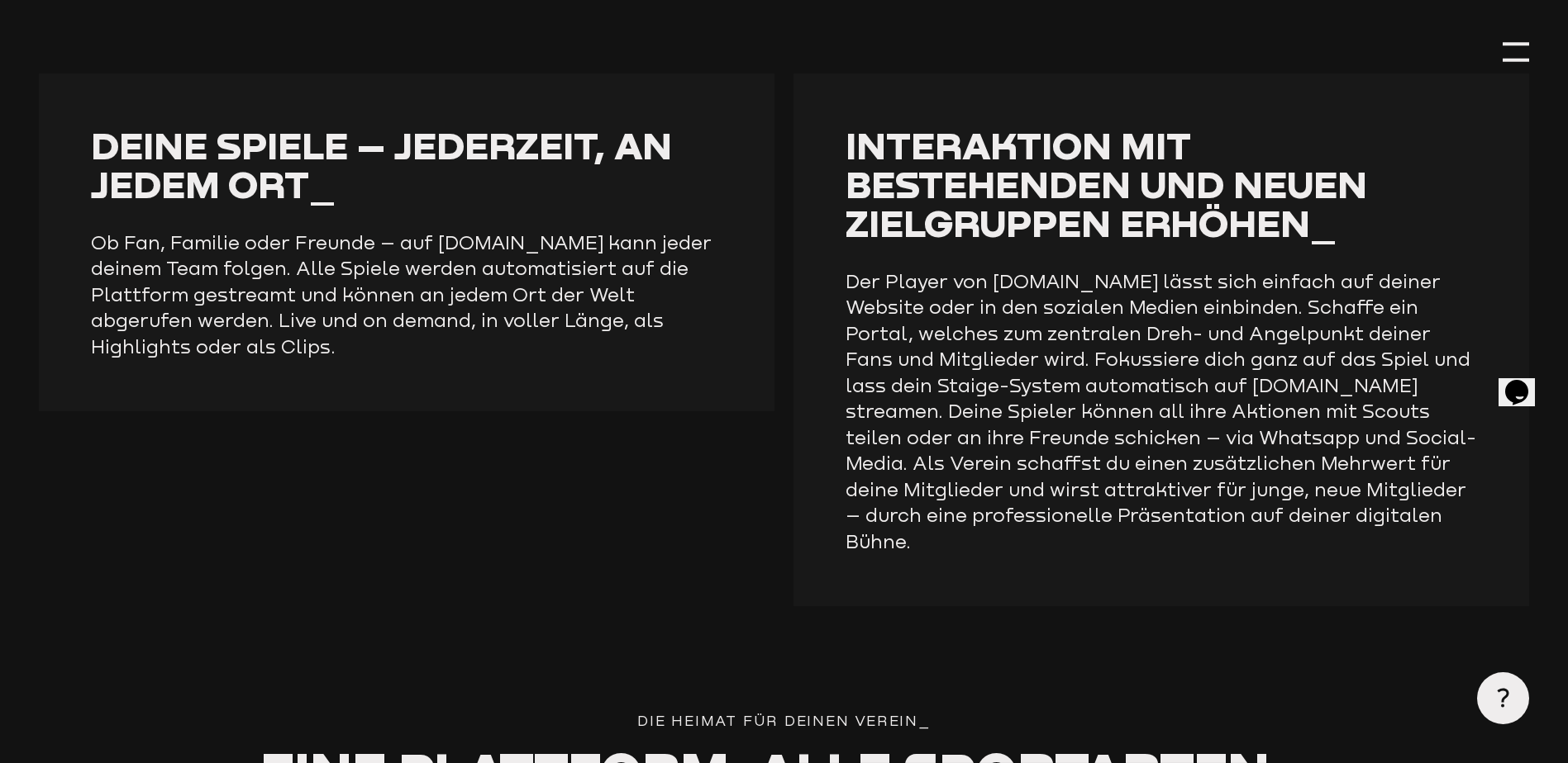
scroll to position [2643, 0]
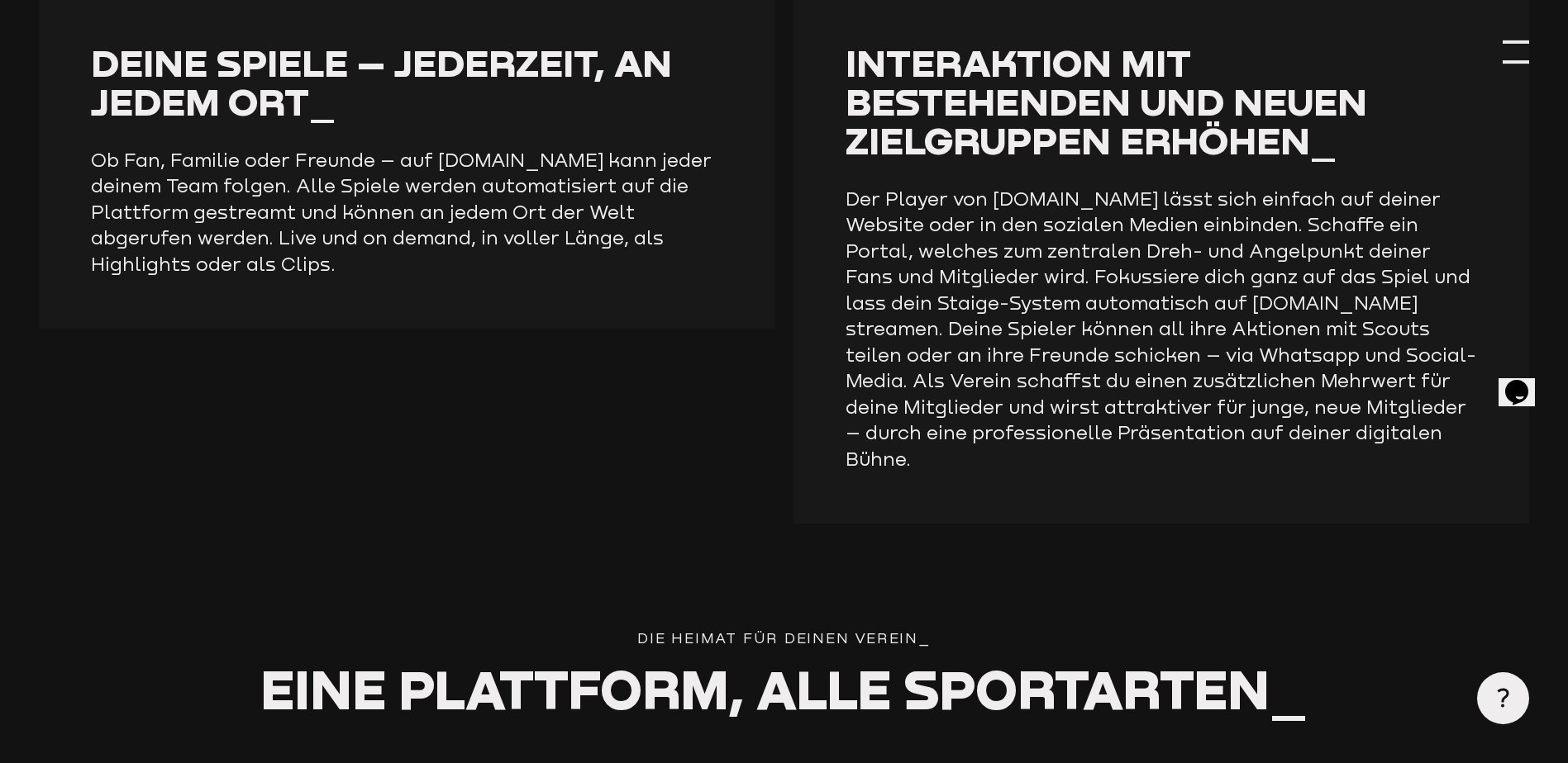
click at [1513, 62] on div at bounding box center [1515, 62] width 26 height 4
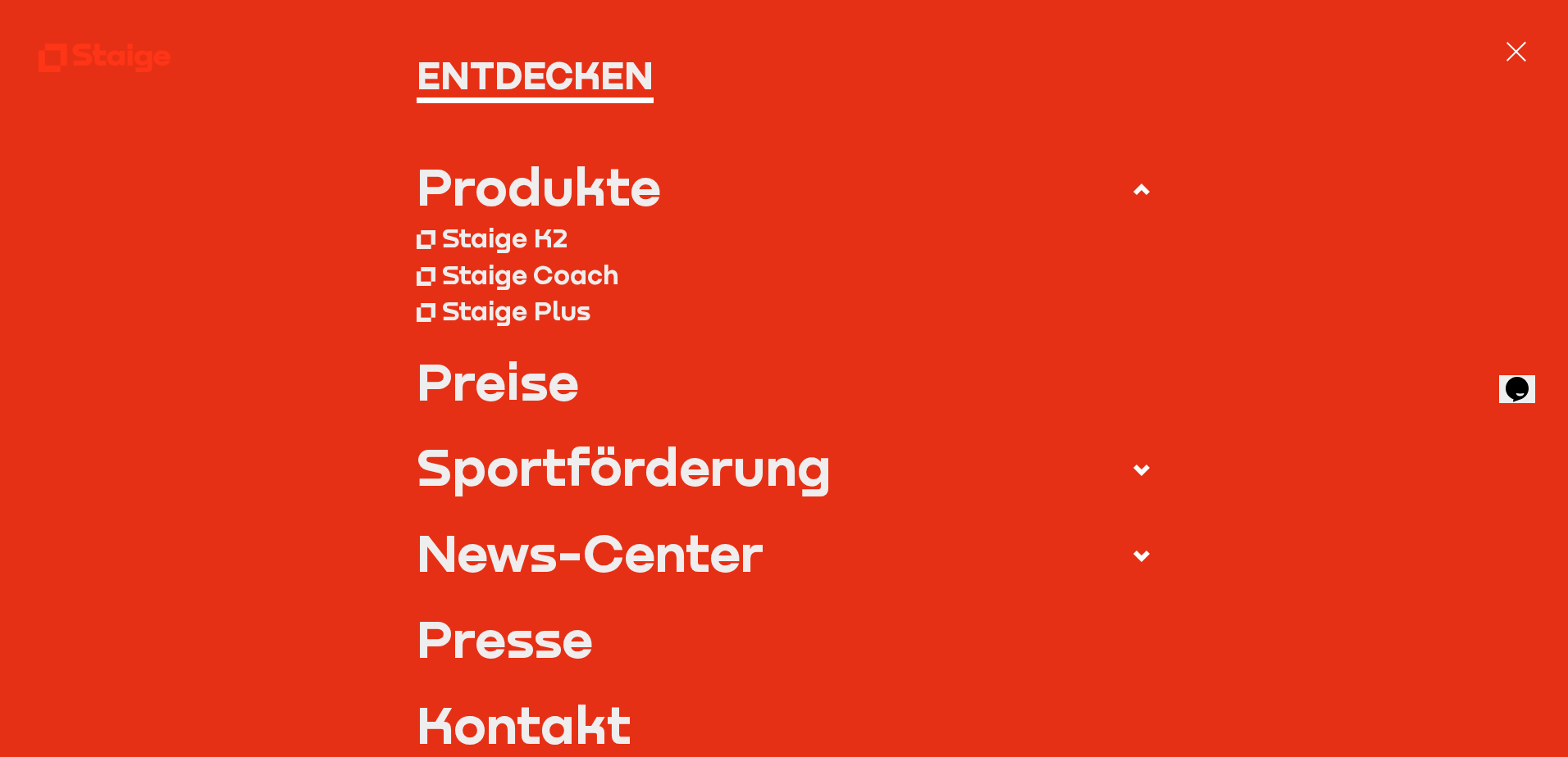
scroll to position [70, 0]
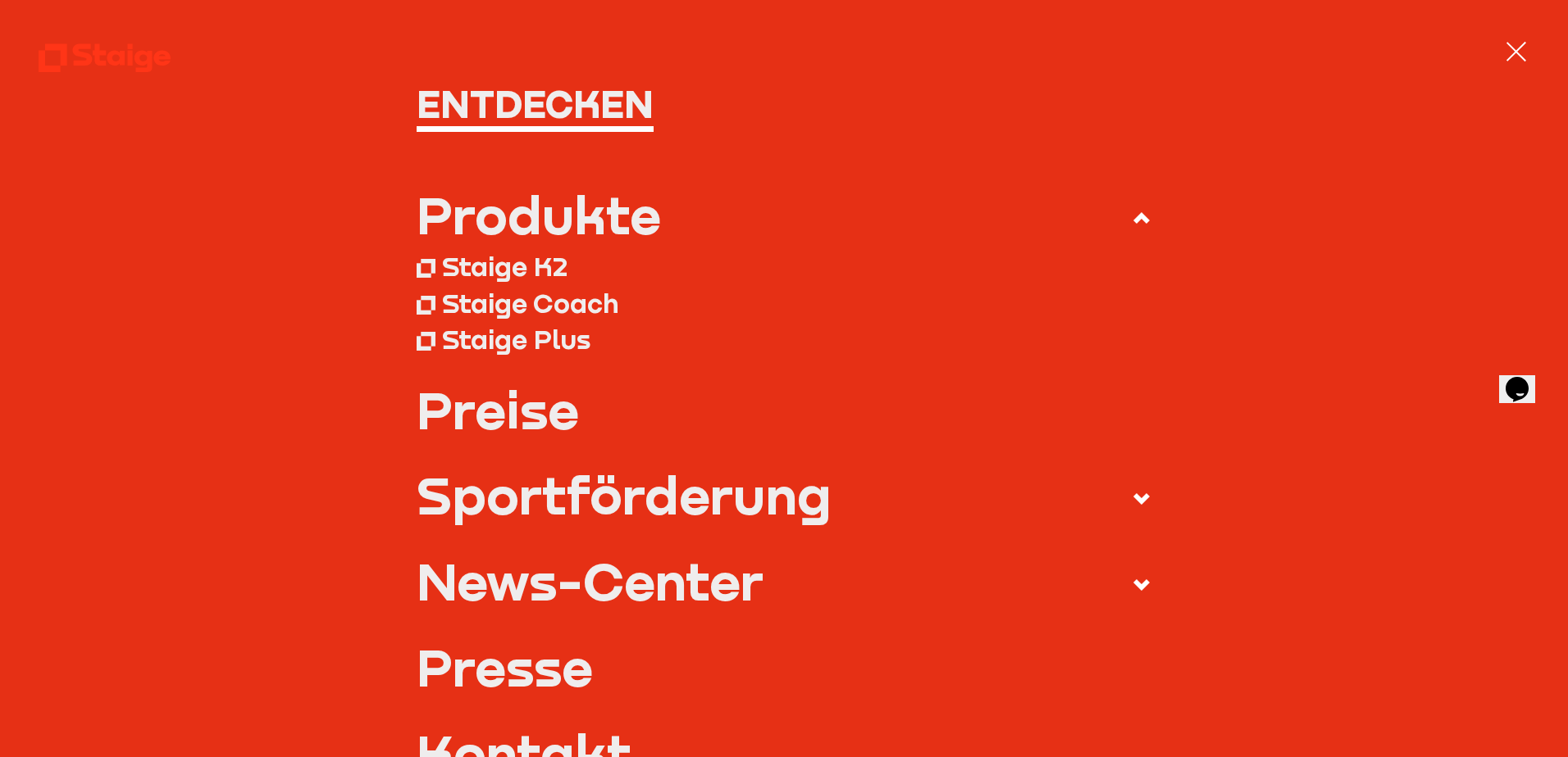
click at [521, 305] on div "Staige Coach" at bounding box center [530, 302] width 176 height 32
